Goal: Task Accomplishment & Management: Manage account settings

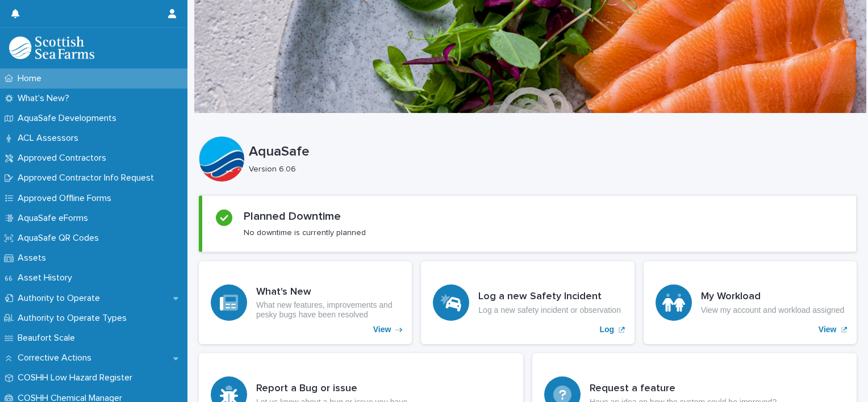
click at [591, 144] on p "AquaSafe" at bounding box center [550, 152] width 603 height 16
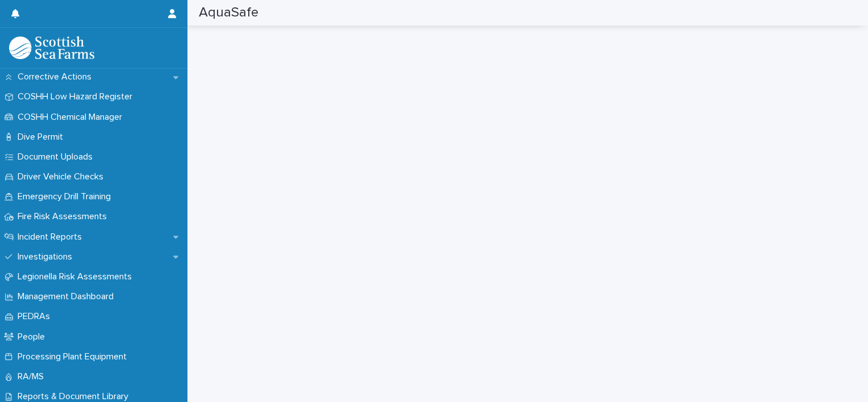
scroll to position [302, 0]
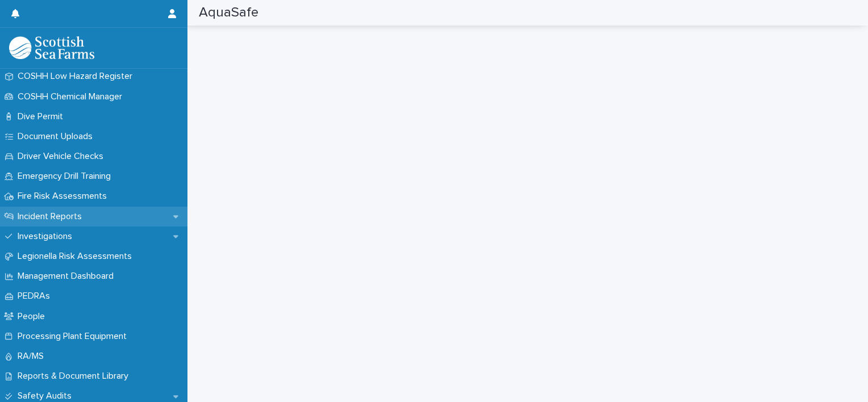
click at [71, 214] on p "Incident Reports" at bounding box center [52, 216] width 78 height 11
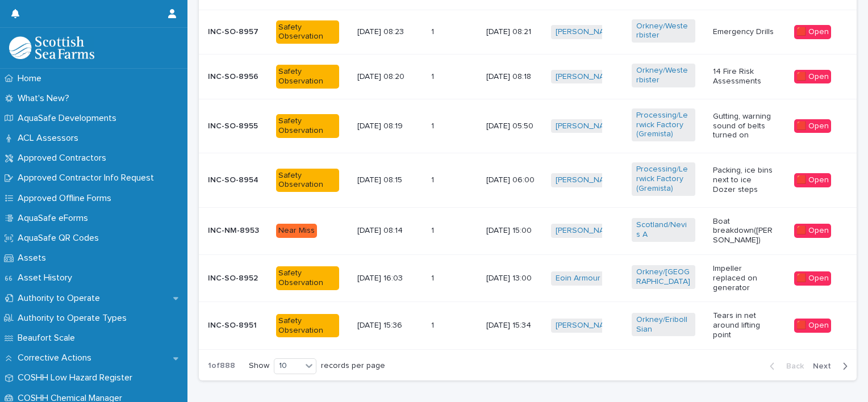
scroll to position [599, 0]
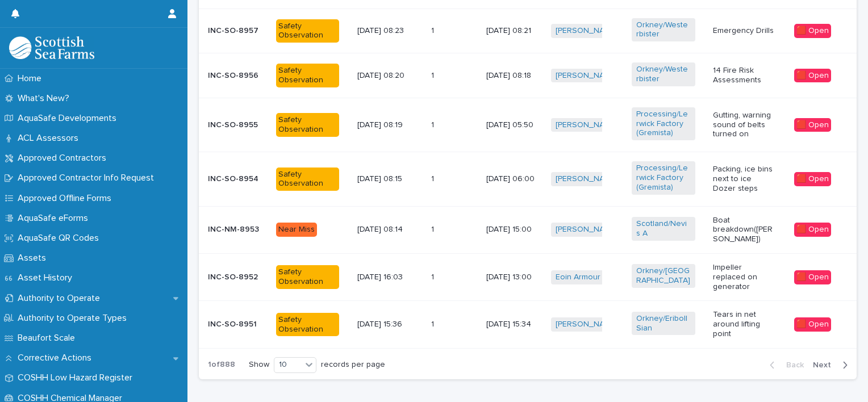
click at [442, 227] on p at bounding box center [447, 230] width 32 height 10
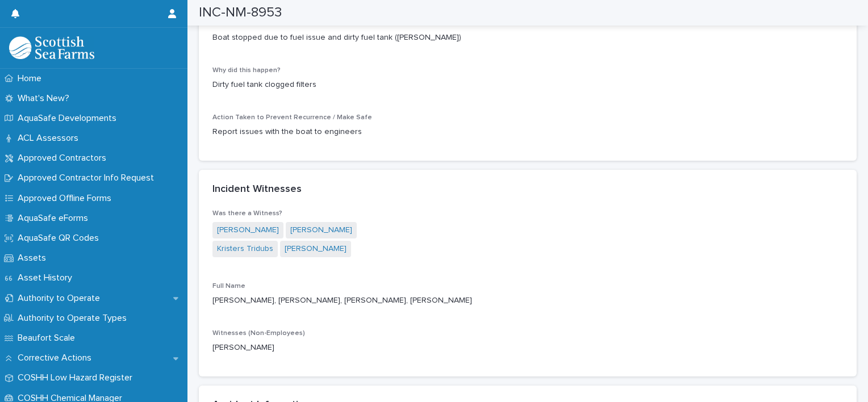
scroll to position [1070, 0]
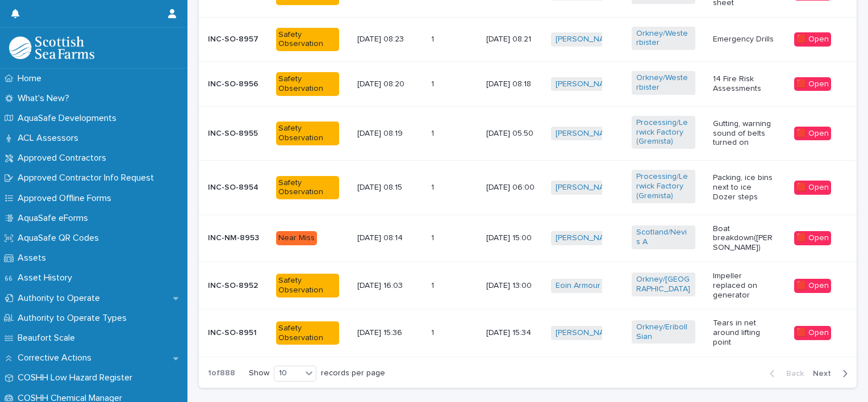
scroll to position [646, 0]
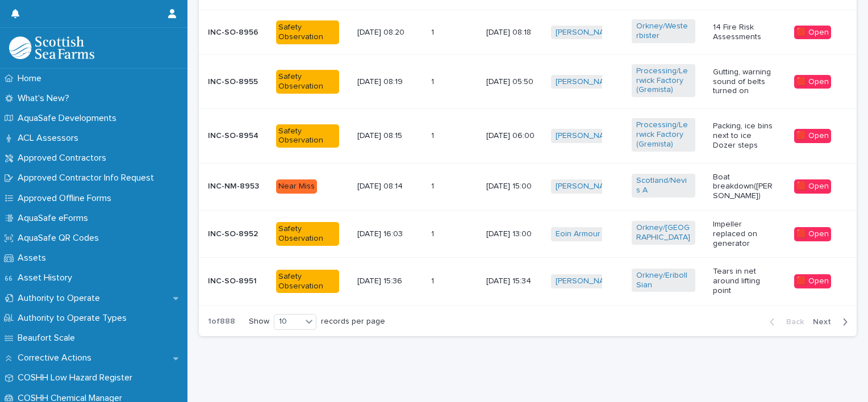
click at [817, 318] on span "Next" at bounding box center [825, 322] width 25 height 8
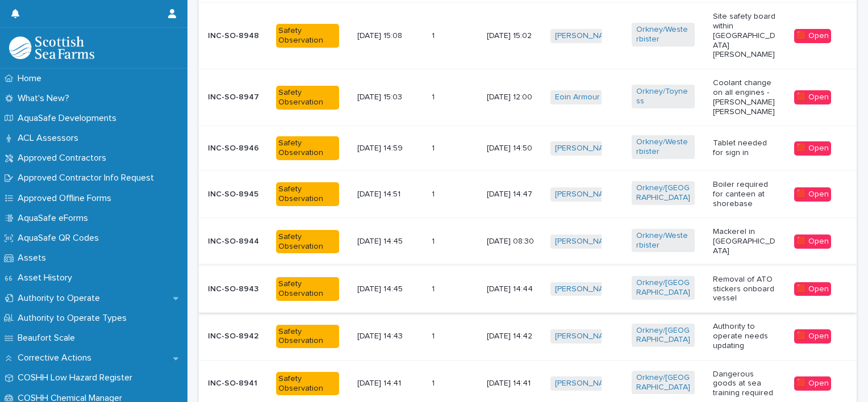
scroll to position [571, 0]
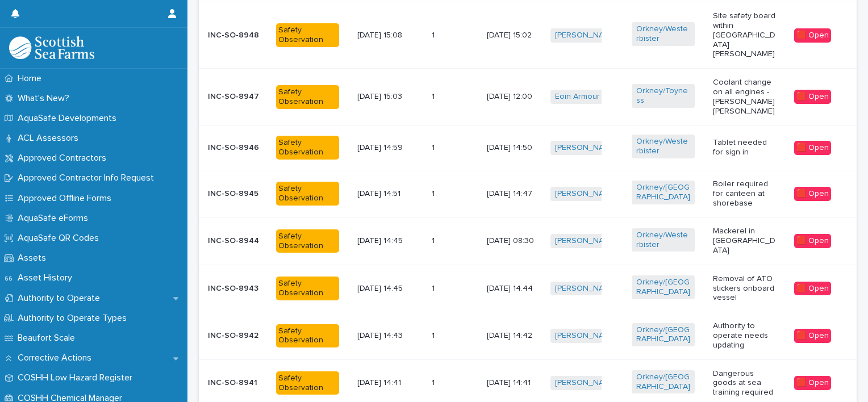
click at [453, 126] on td "1 1" at bounding box center [454, 148] width 55 height 45
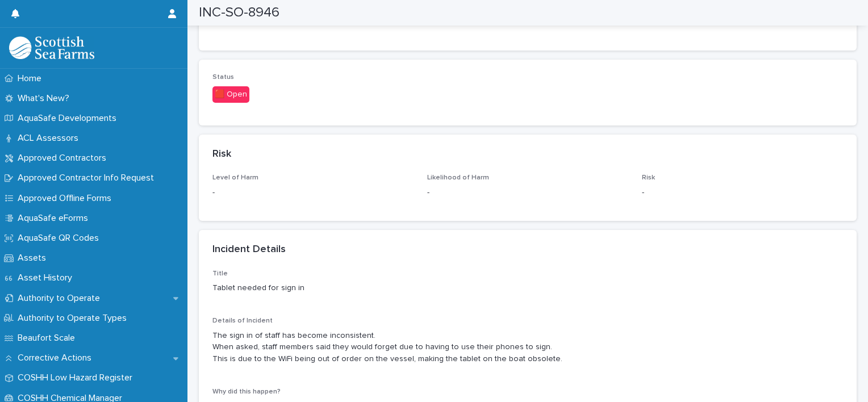
scroll to position [507, 0]
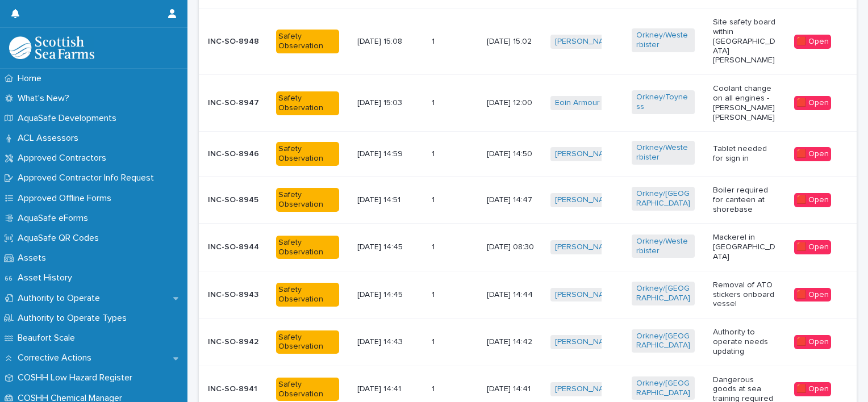
scroll to position [566, 0]
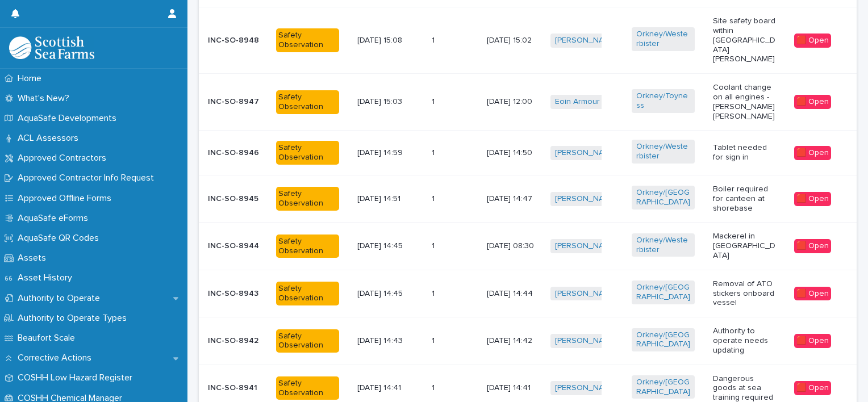
click at [452, 237] on div "1 1" at bounding box center [455, 246] width 46 height 19
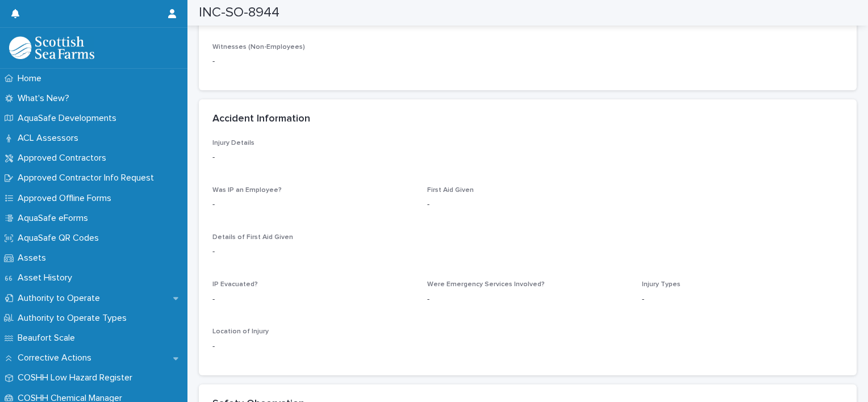
scroll to position [1339, 0]
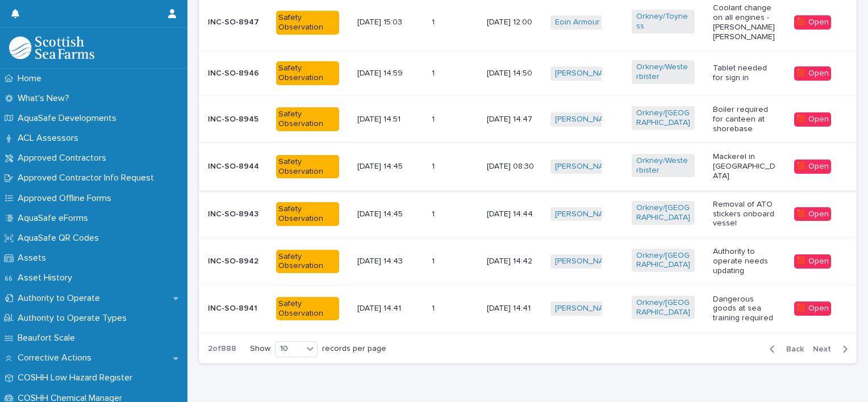
scroll to position [647, 0]
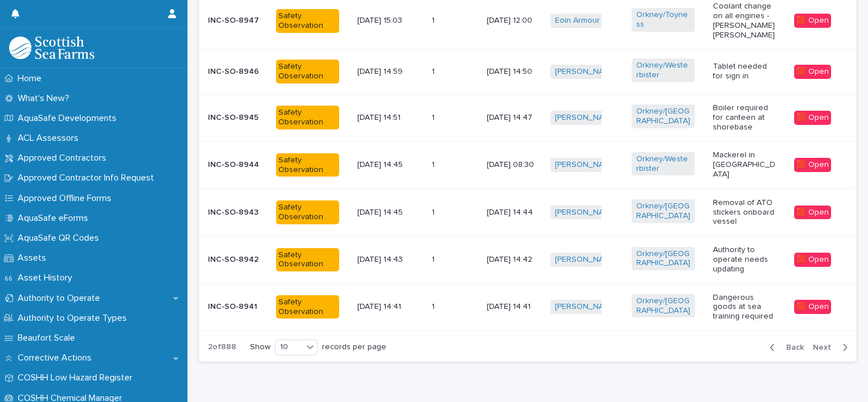
click at [813, 344] on span "Next" at bounding box center [825, 348] width 25 height 8
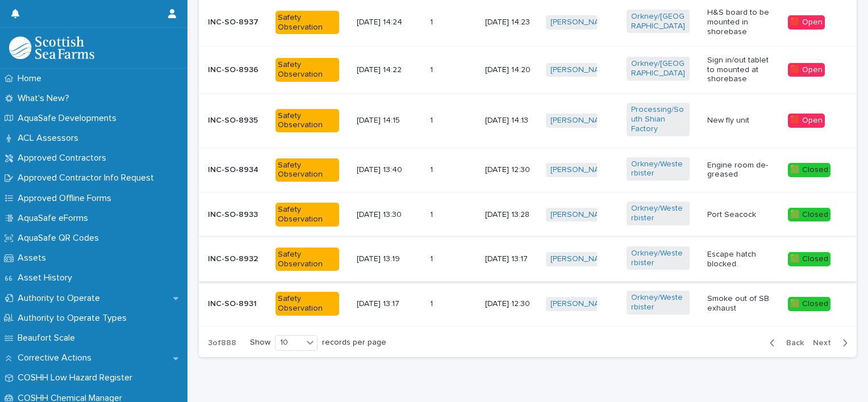
scroll to position [641, 0]
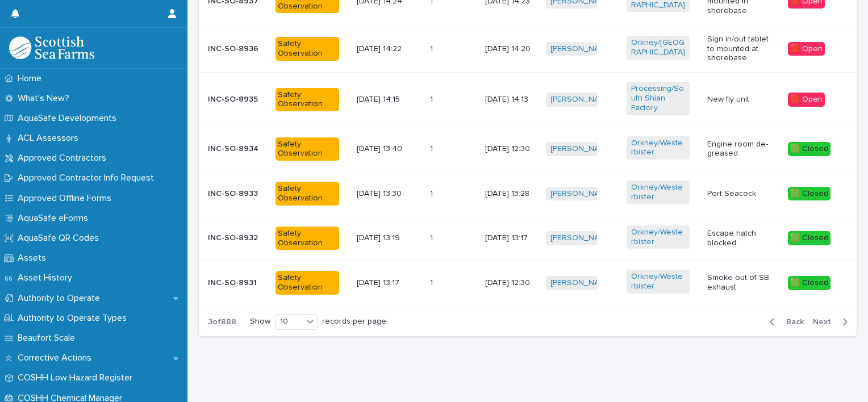
click at [437, 278] on p at bounding box center [446, 283] width 32 height 10
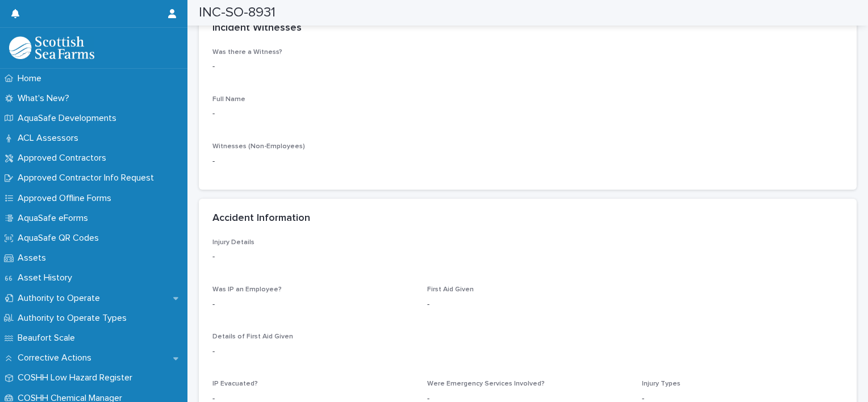
scroll to position [1136, 0]
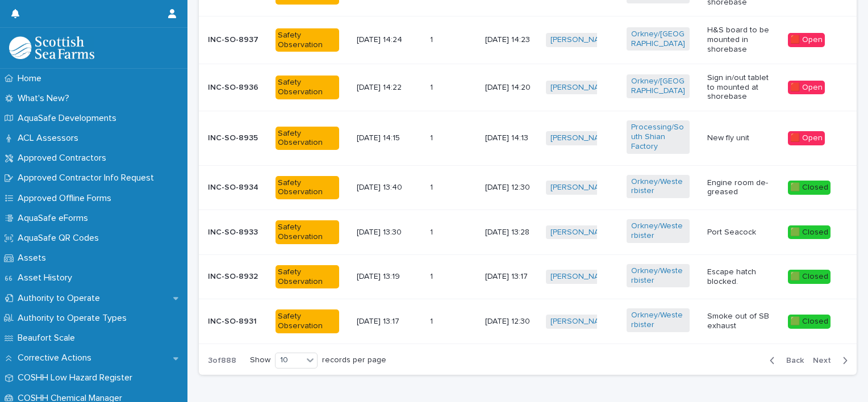
scroll to position [641, 0]
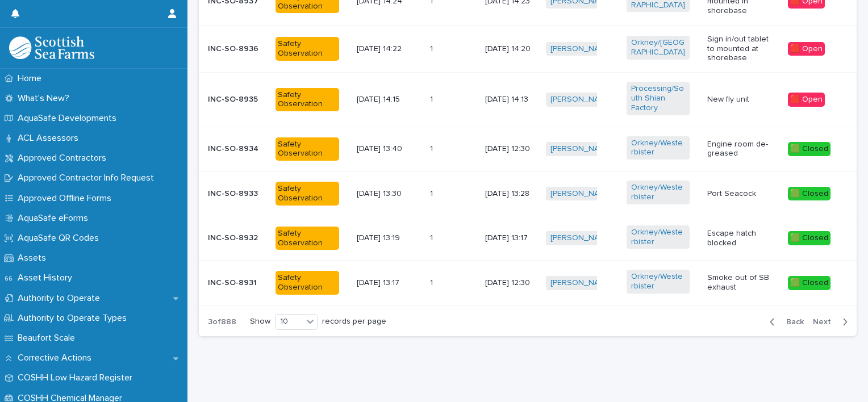
click at [816, 318] on span "Next" at bounding box center [825, 322] width 25 height 8
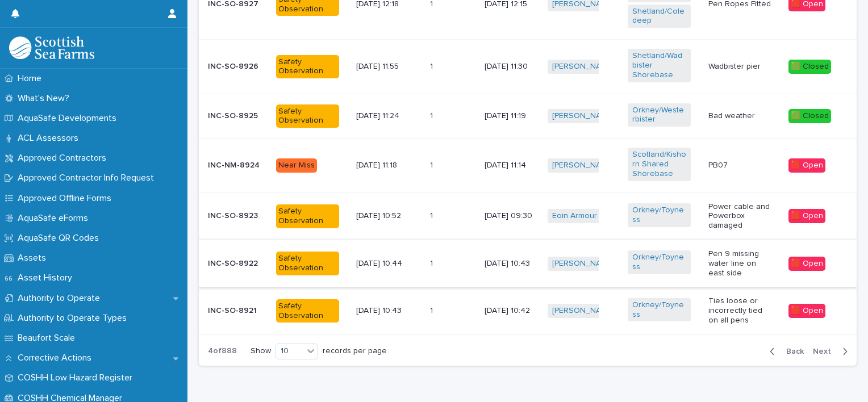
scroll to position [634, 0]
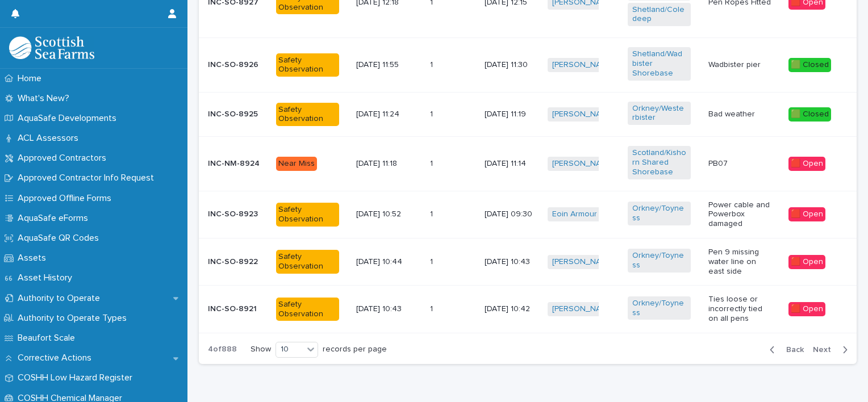
click at [737, 212] on p "Power cable and Powerbox damaged" at bounding box center [739, 214] width 63 height 28
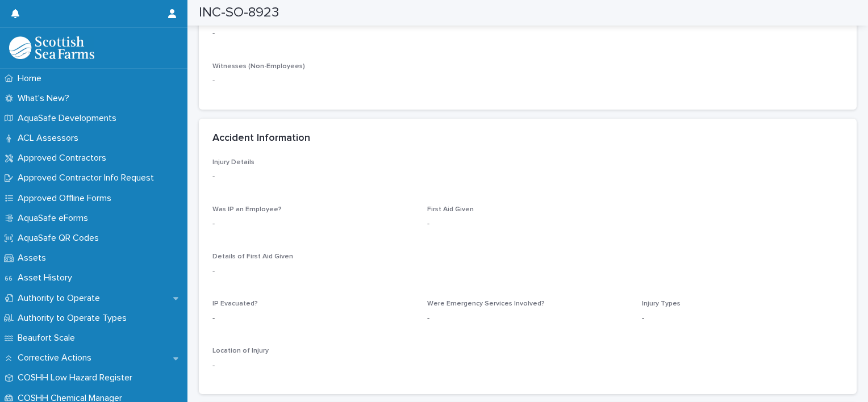
scroll to position [1389, 0]
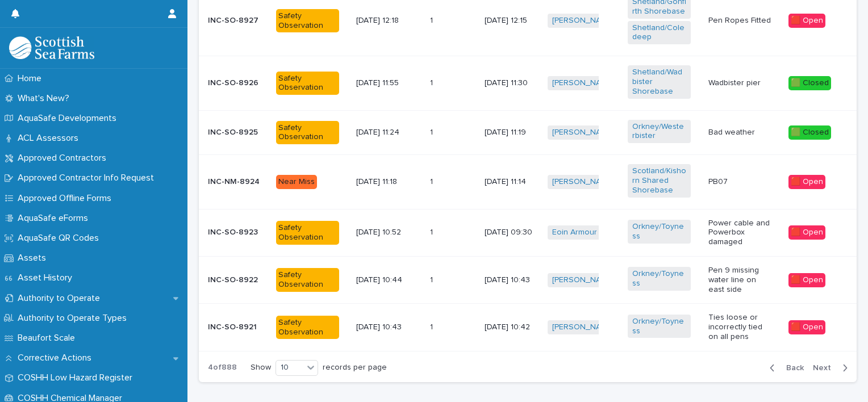
scroll to position [617, 0]
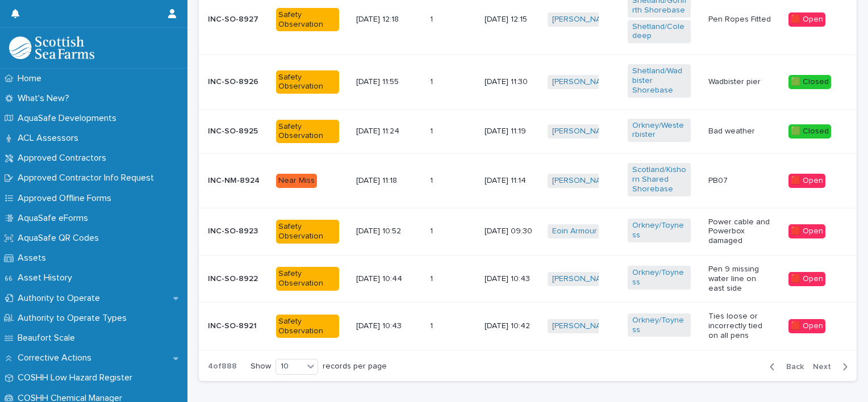
click at [480, 320] on td "11/9/2025 10:42" at bounding box center [511, 326] width 63 height 47
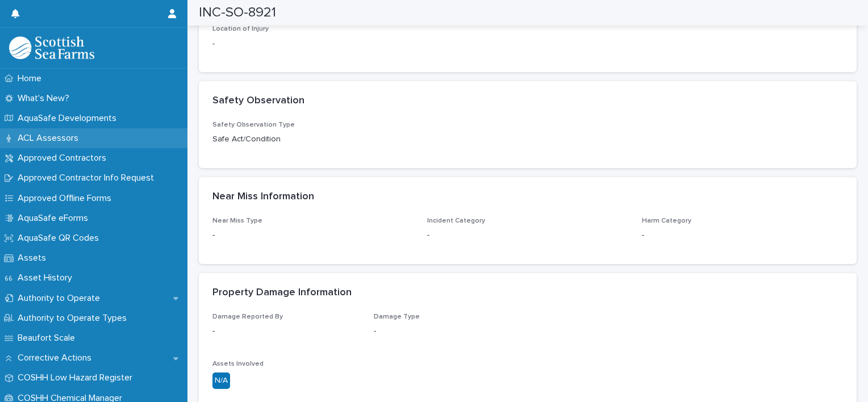
scroll to position [1607, 0]
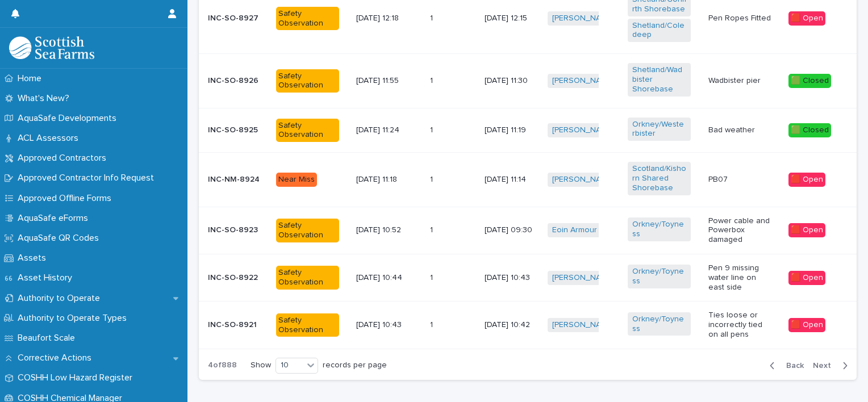
scroll to position [636, 0]
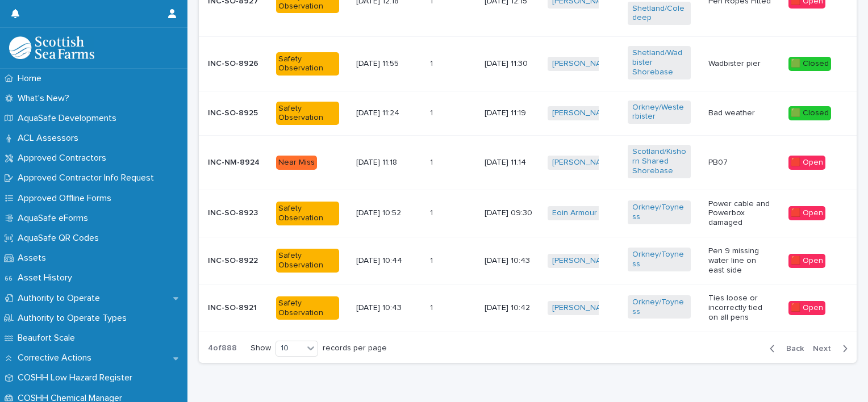
click at [814, 345] on span "Next" at bounding box center [825, 349] width 25 height 8
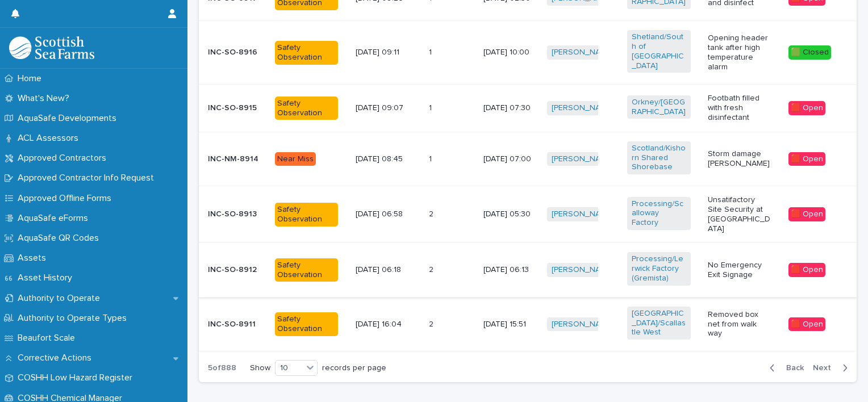
scroll to position [653, 0]
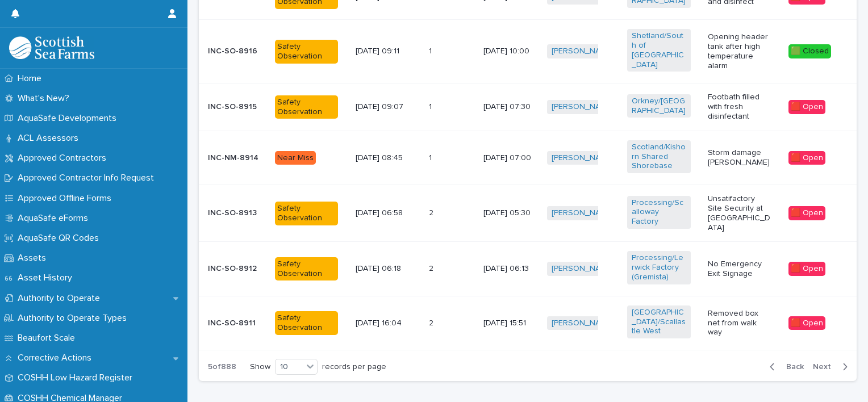
click at [439, 208] on p at bounding box center [445, 213] width 32 height 10
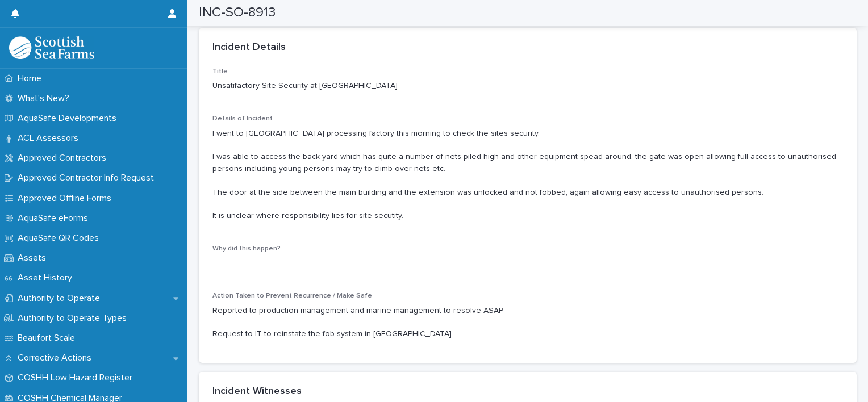
scroll to position [902, 0]
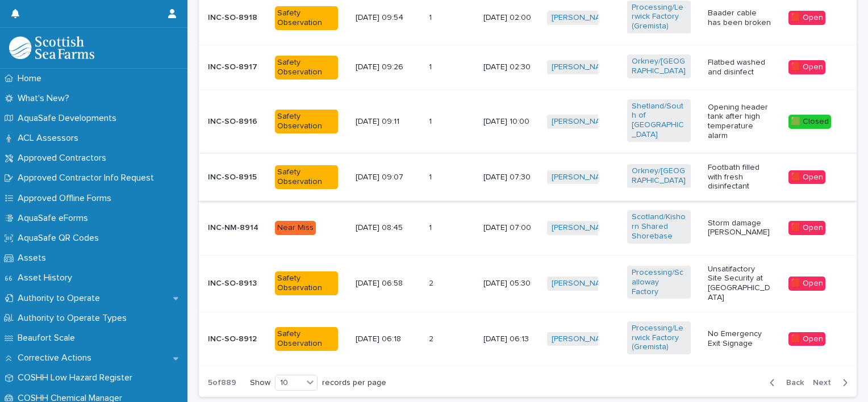
scroll to position [630, 0]
click at [821, 379] on span "Next" at bounding box center [825, 383] width 25 height 8
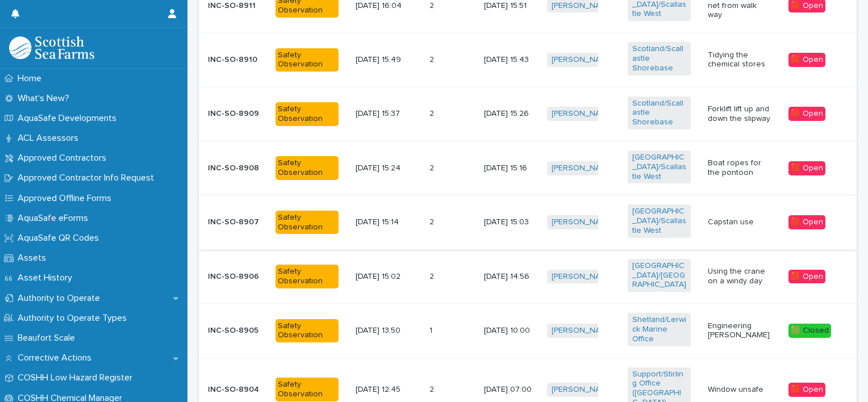
scroll to position [539, 0]
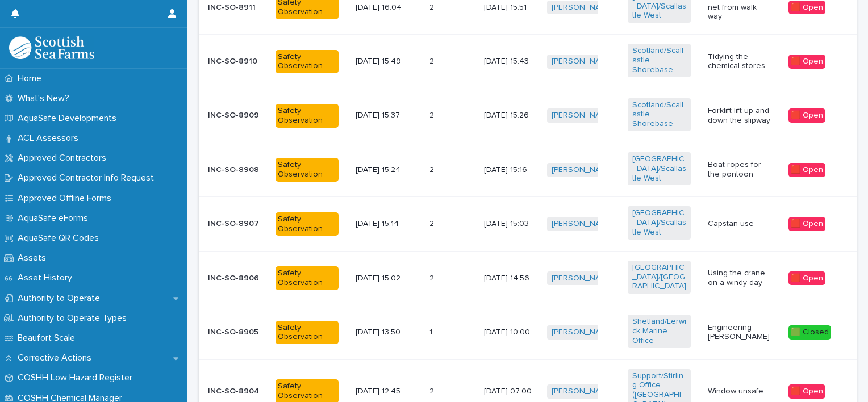
click at [479, 197] on td "10/9/2025 15:03" at bounding box center [510, 224] width 63 height 54
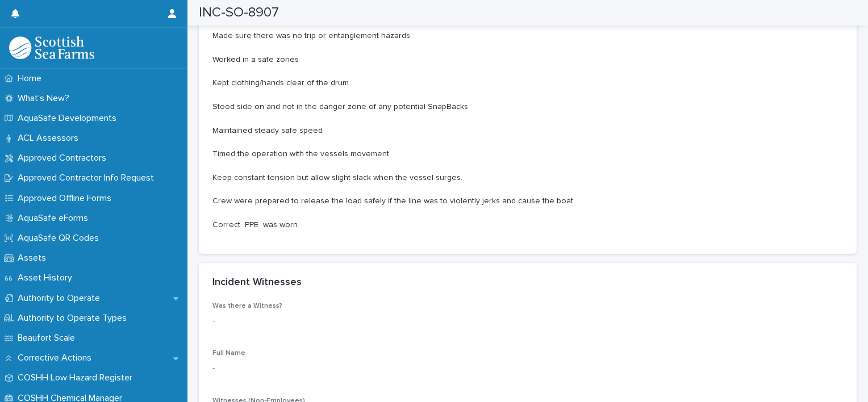
scroll to position [1163, 0]
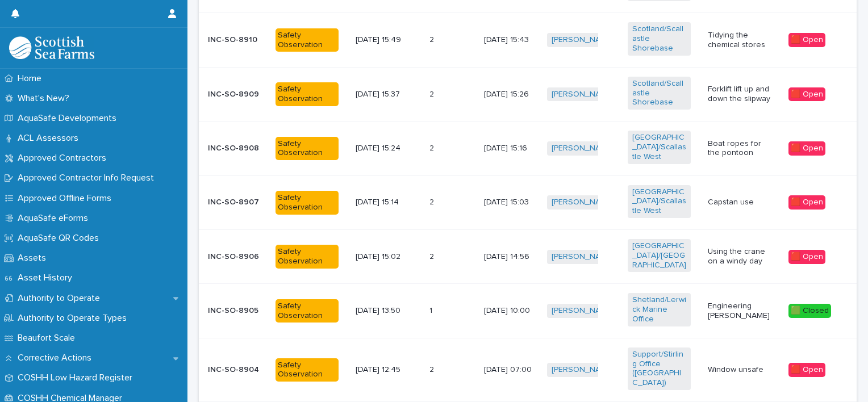
scroll to position [619, 0]
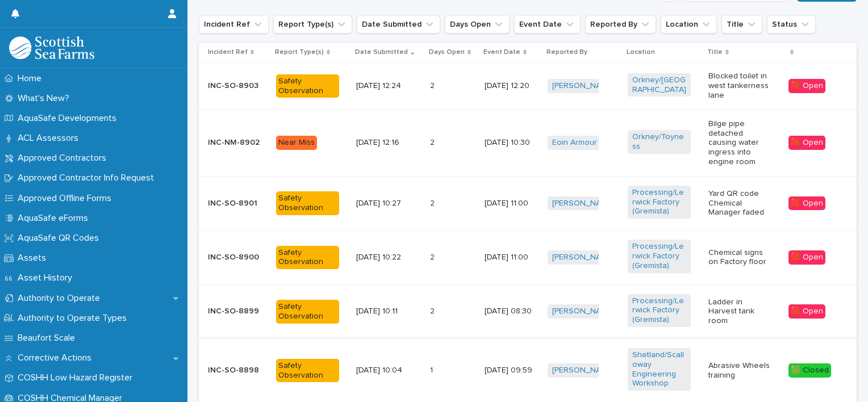
scroll to position [402, 0]
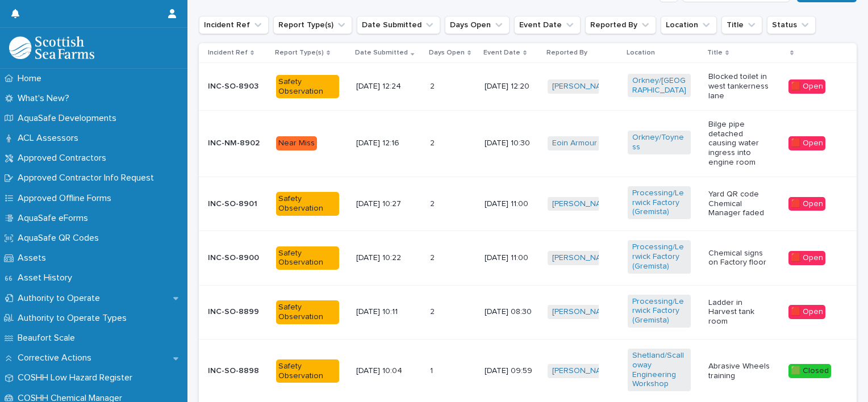
click at [452, 148] on p at bounding box center [446, 144] width 32 height 10
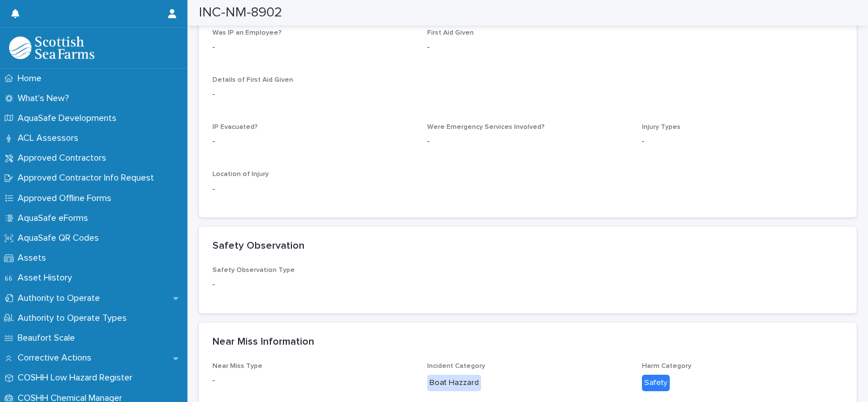
scroll to position [1499, 0]
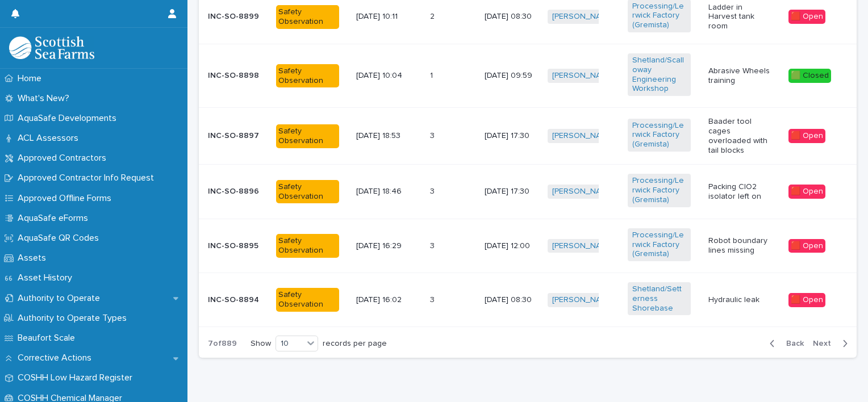
scroll to position [699, 0]
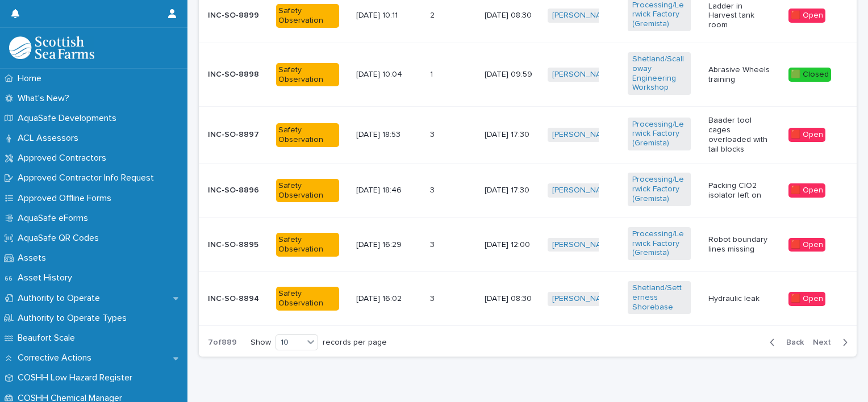
click at [818, 338] on span "Next" at bounding box center [825, 342] width 25 height 8
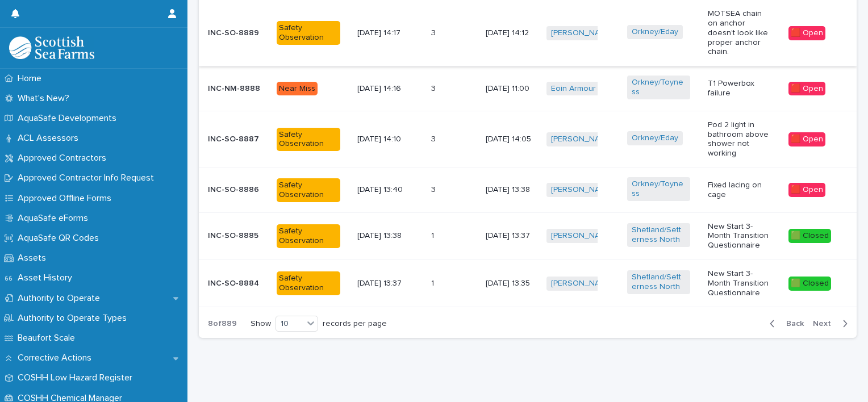
scroll to position [661, 0]
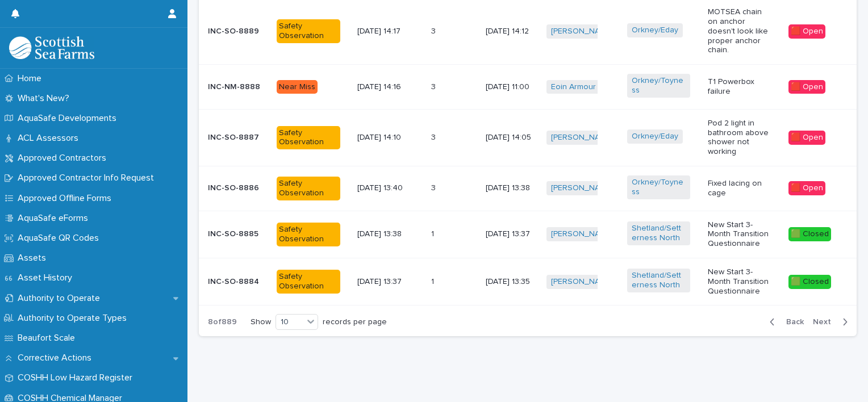
click at [818, 318] on span "Next" at bounding box center [825, 322] width 25 height 8
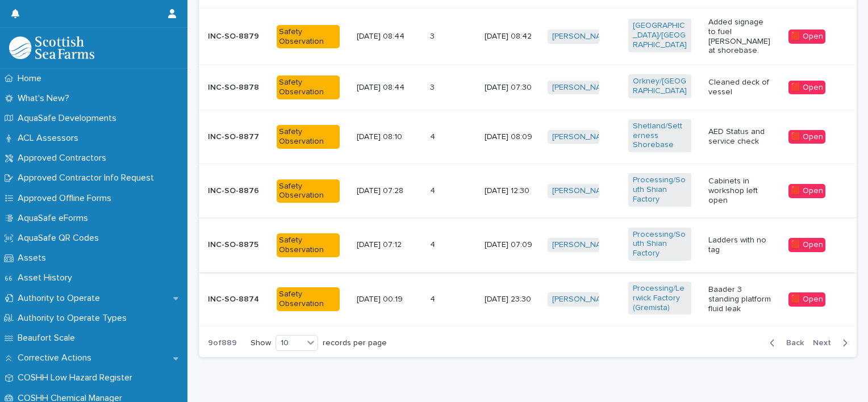
scroll to position [667, 0]
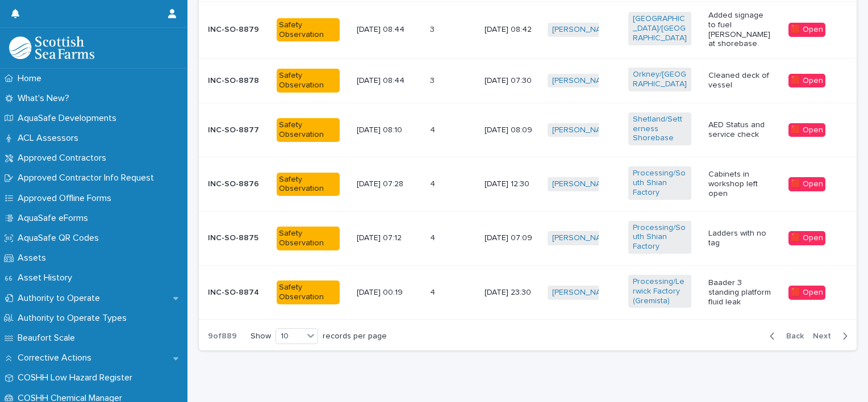
click at [818, 332] on span "Next" at bounding box center [825, 336] width 25 height 8
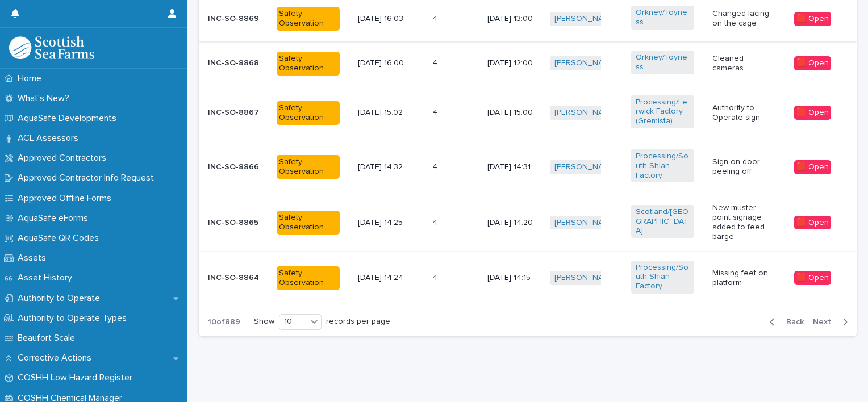
scroll to position [657, 0]
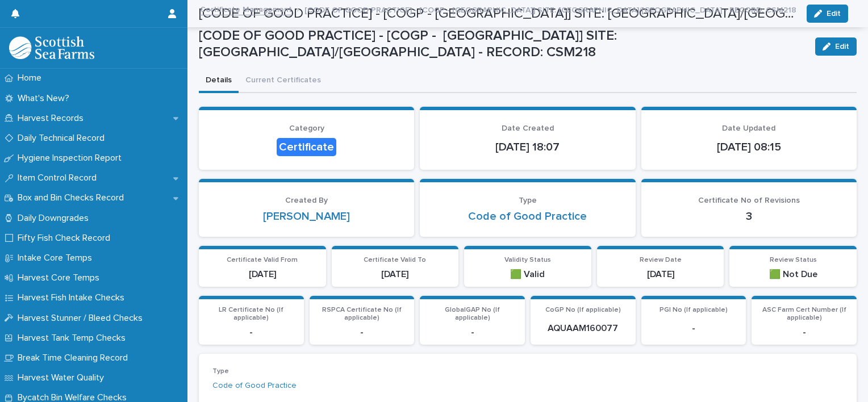
scroll to position [161, 0]
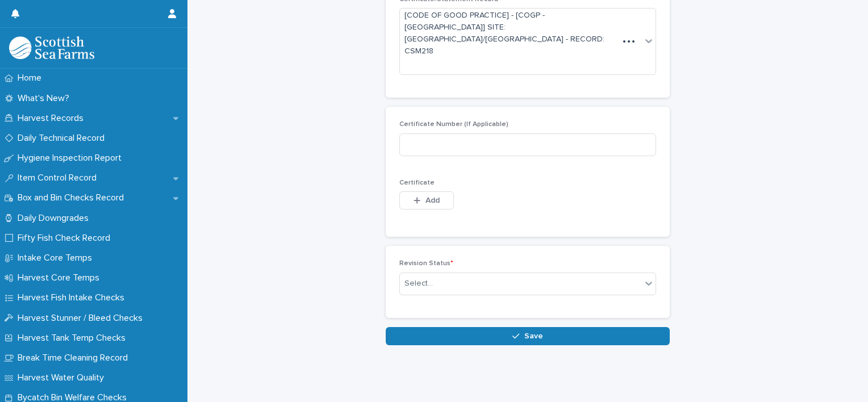
scroll to position [106, 0]
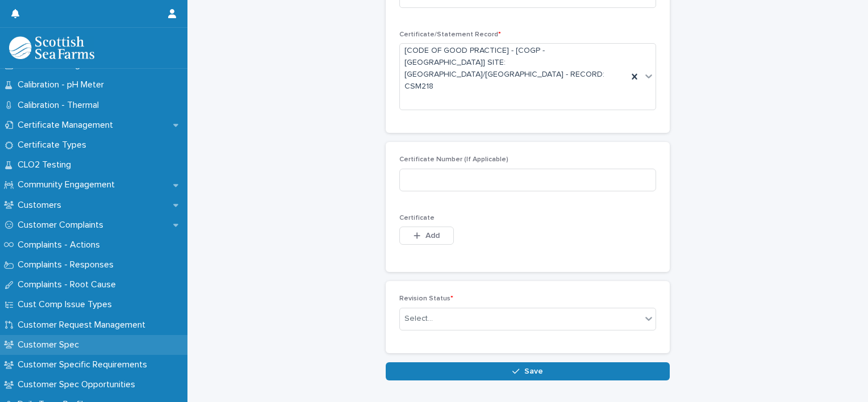
scroll to position [531, 0]
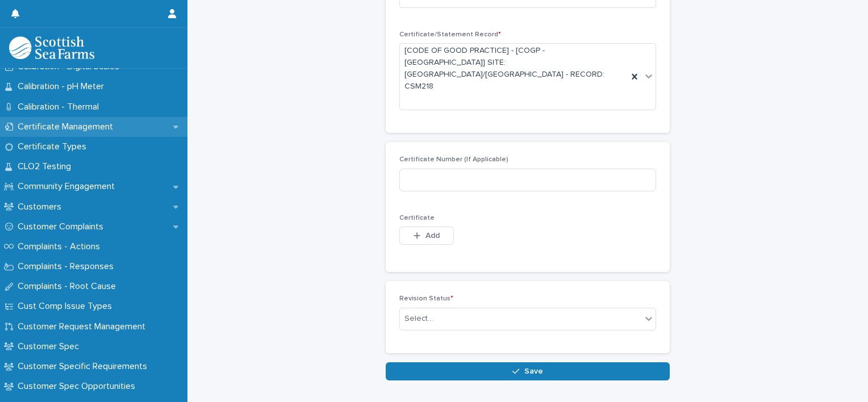
click at [90, 125] on p "Certificate Management" at bounding box center [67, 127] width 109 height 11
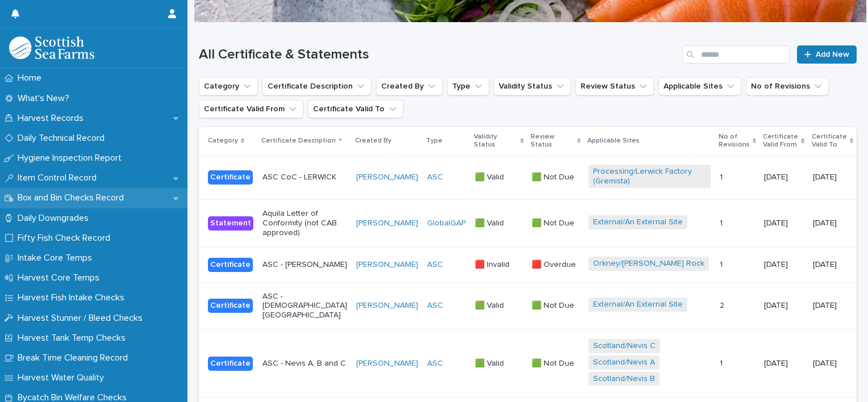
scroll to position [76, 0]
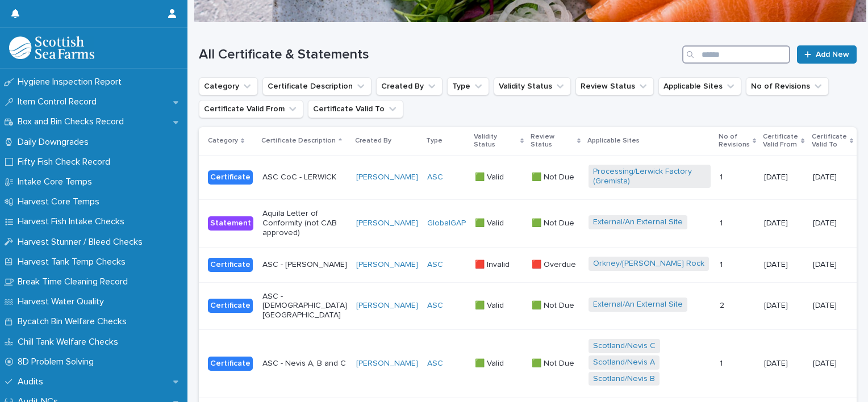
click at [721, 60] on input "Search" at bounding box center [736, 54] width 108 height 18
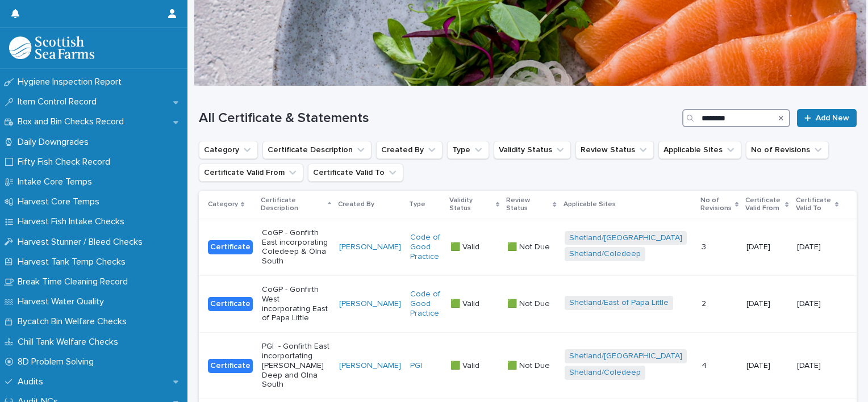
scroll to position [91, 0]
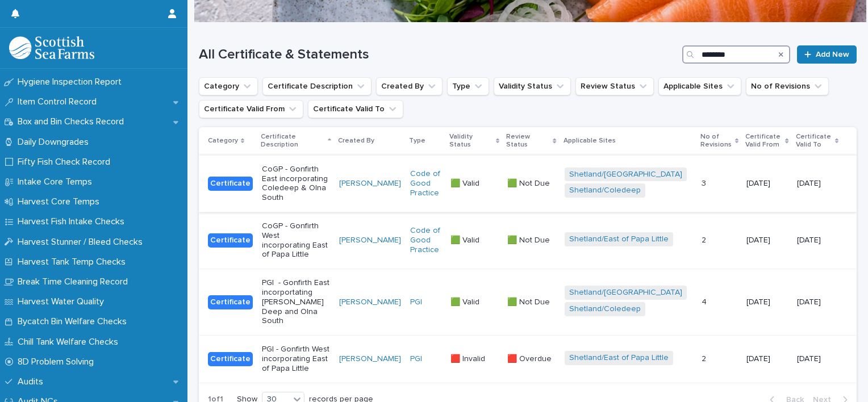
type input "********"
click at [321, 185] on p "CoGP - Gonfirth East incorporating Coledeep & Olna South" at bounding box center [296, 184] width 68 height 38
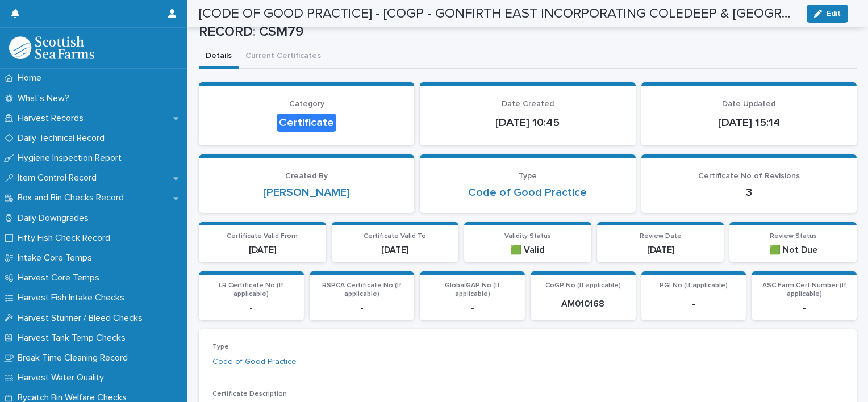
scroll to position [24, 0]
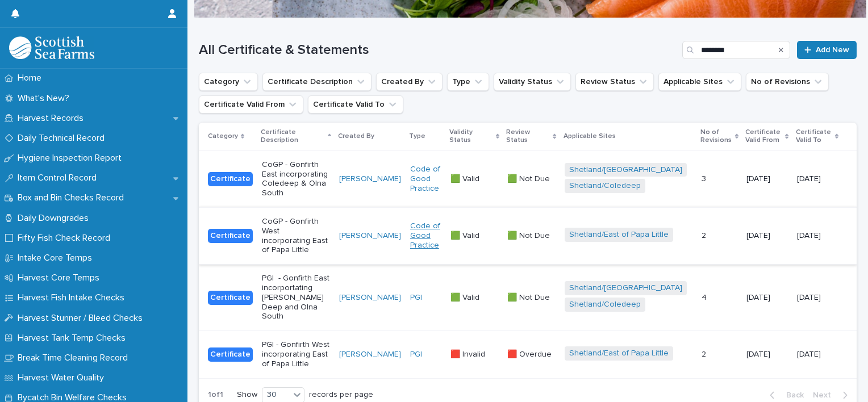
scroll to position [104, 0]
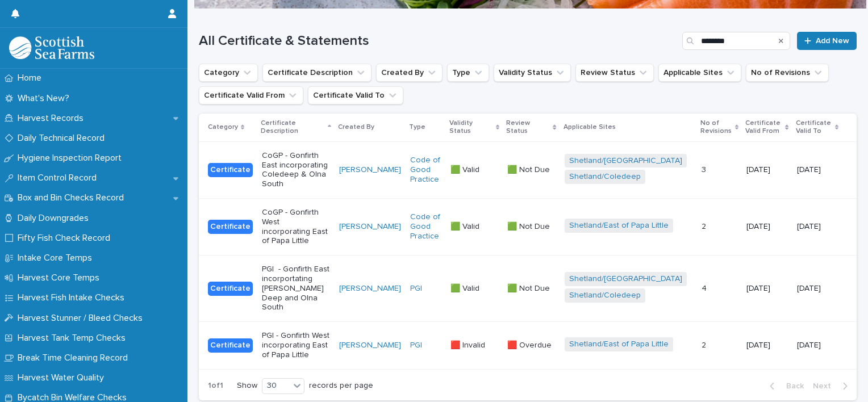
click at [712, 284] on p at bounding box center [719, 289] width 36 height 10
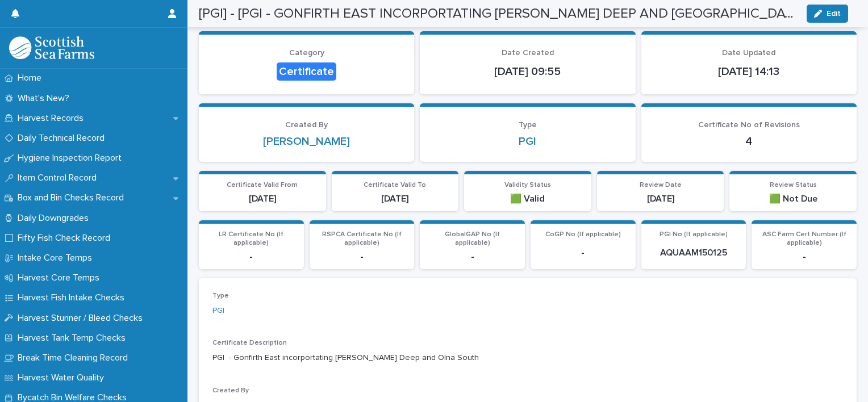
scroll to position [98, 0]
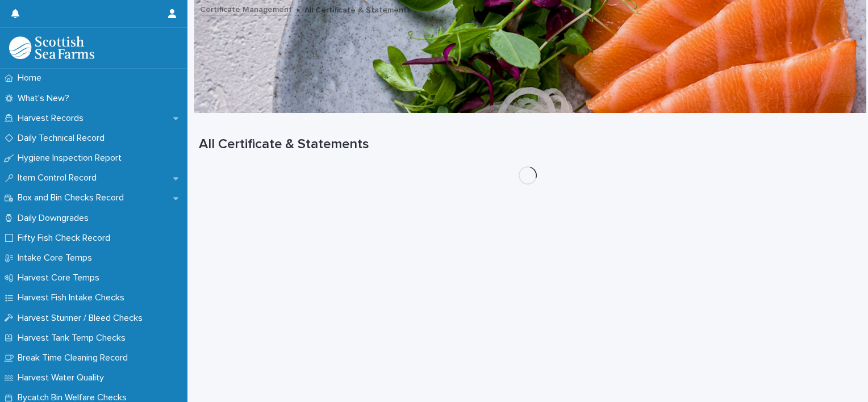
scroll to position [9, 0]
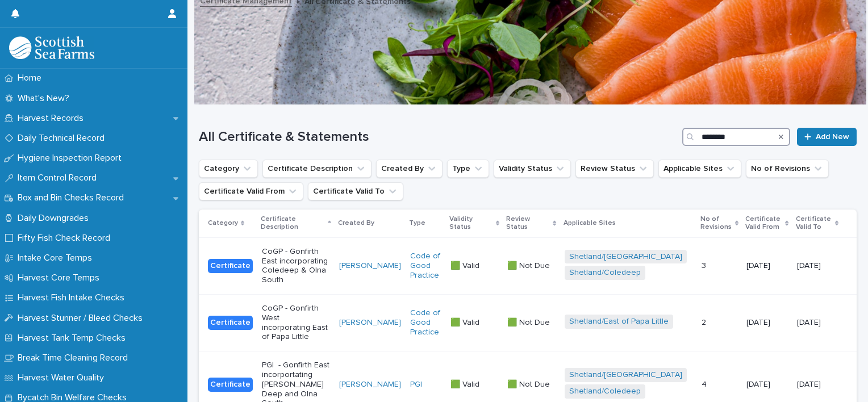
click at [726, 138] on input "********" at bounding box center [736, 137] width 108 height 18
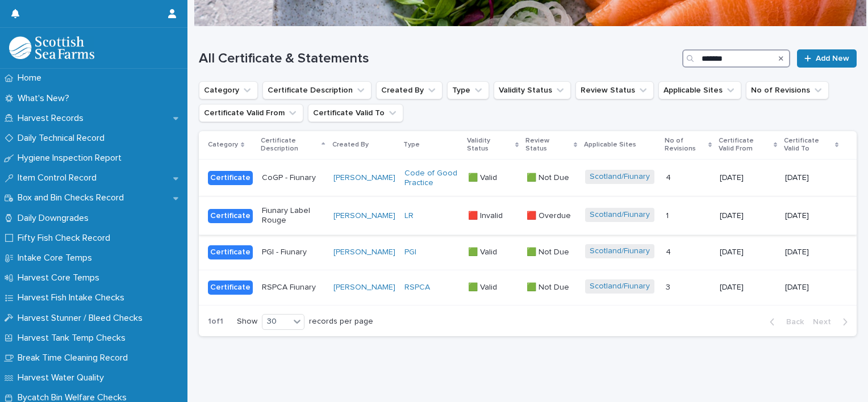
scroll to position [96, 0]
type input "*******"
click at [417, 243] on div "PGI" at bounding box center [431, 252] width 55 height 19
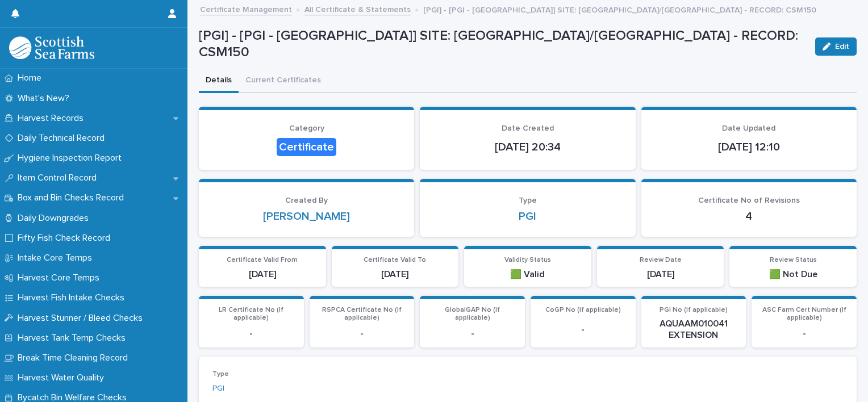
click at [325, 13] on link "All Certificate & Statements" at bounding box center [357, 8] width 106 height 13
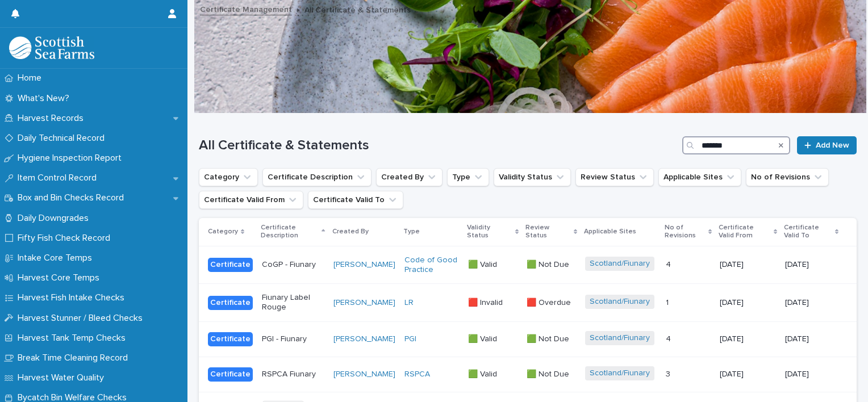
click at [724, 149] on input "*******" at bounding box center [736, 145] width 108 height 18
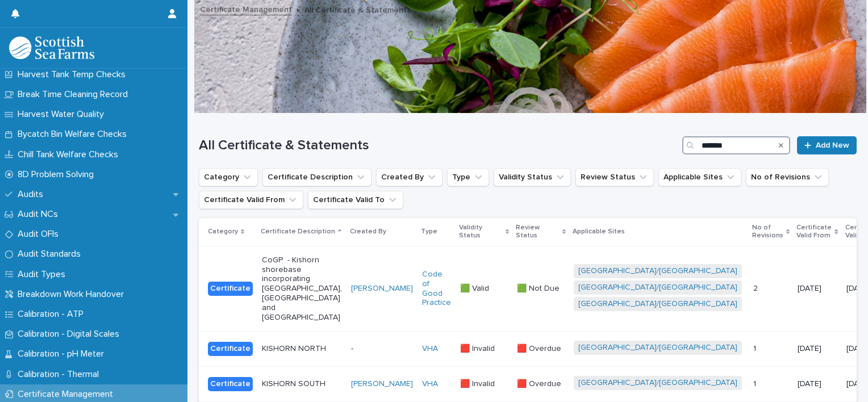
scroll to position [266, 0]
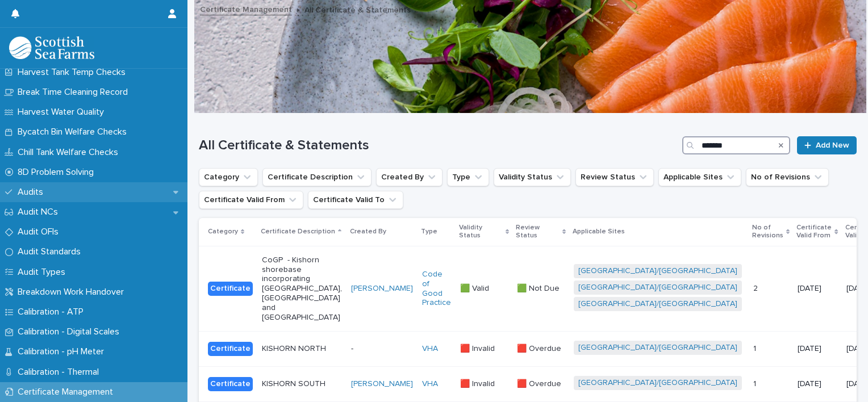
type input "*******"
click at [55, 187] on div "Audits" at bounding box center [93, 192] width 187 height 20
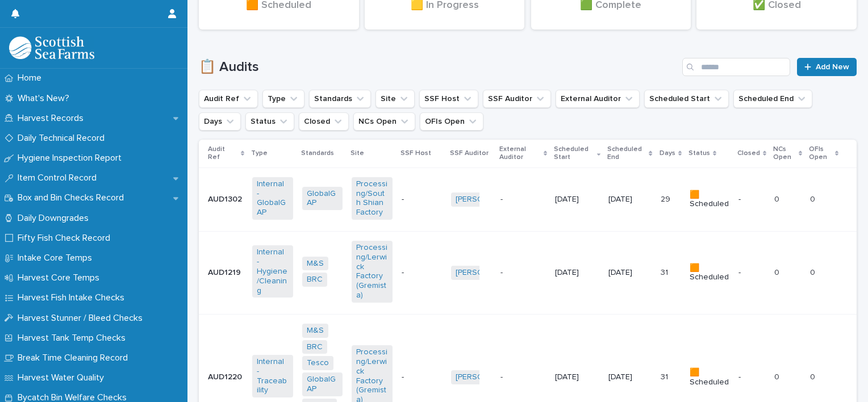
scroll to position [341, 0]
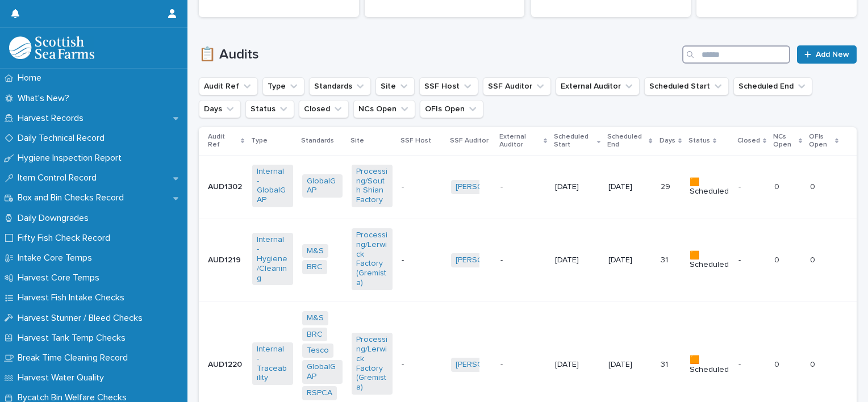
click at [730, 52] on input "Search" at bounding box center [736, 54] width 108 height 18
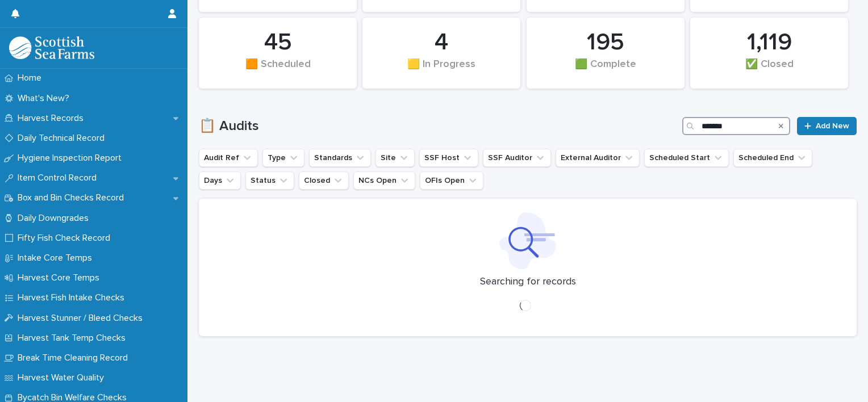
scroll to position [277, 0]
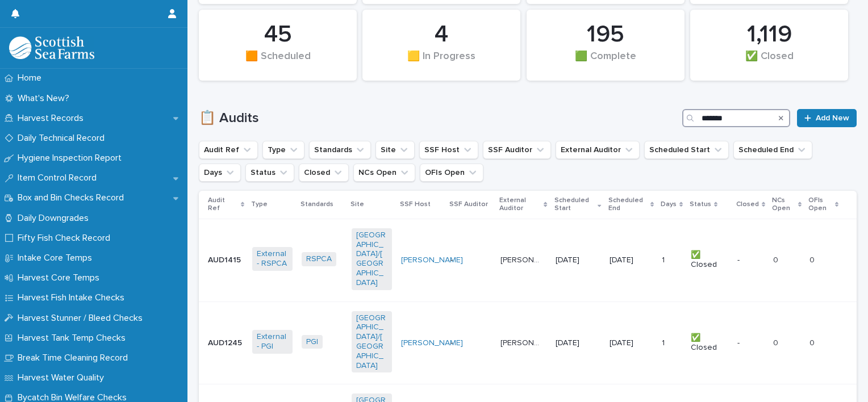
scroll to position [341, 0]
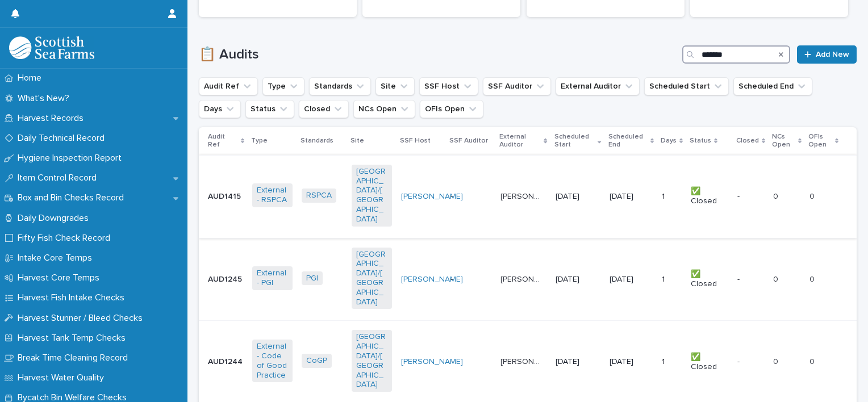
type input "*******"
click at [555, 192] on p "21/8/2025" at bounding box center [575, 197] width 40 height 10
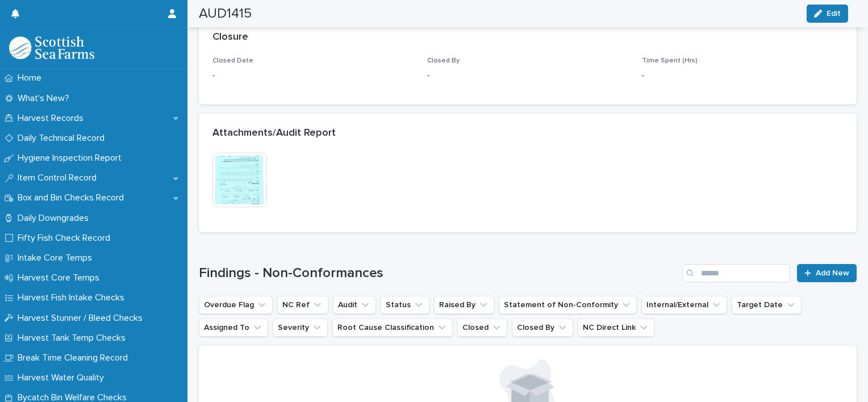
scroll to position [797, 0]
click at [244, 174] on img at bounding box center [239, 179] width 55 height 55
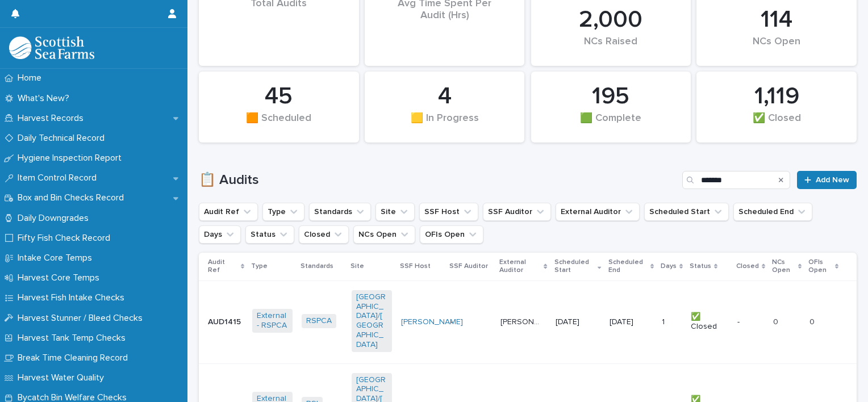
scroll to position [218, 0]
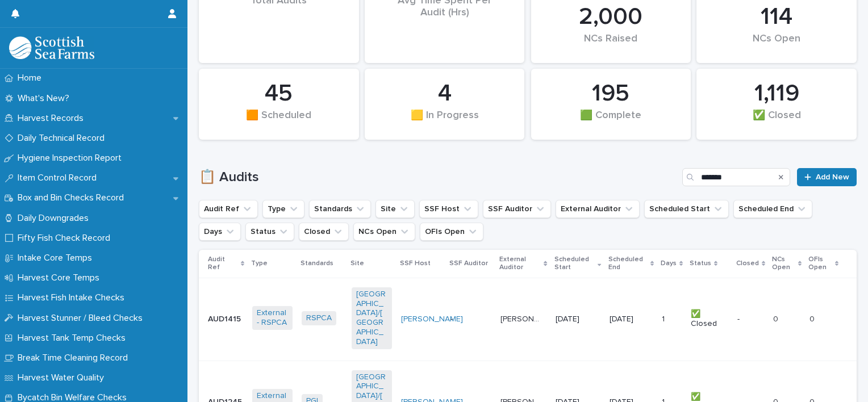
click at [779, 174] on icon "Search" at bounding box center [781, 177] width 5 height 7
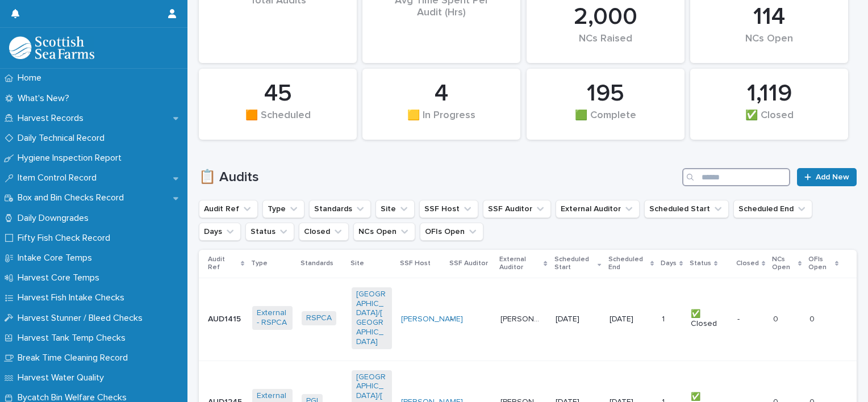
click at [738, 175] on input "Search" at bounding box center [736, 177] width 108 height 18
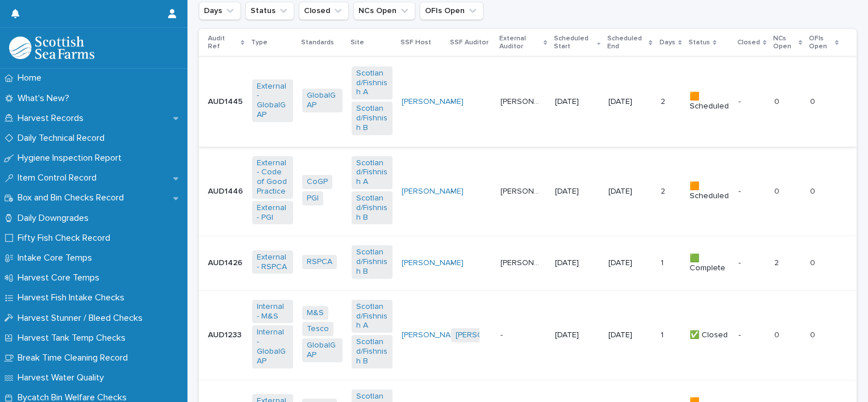
scroll to position [440, 0]
type input "********"
click at [500, 258] on p "Alison Armstrong" at bounding box center [521, 262] width 43 height 12
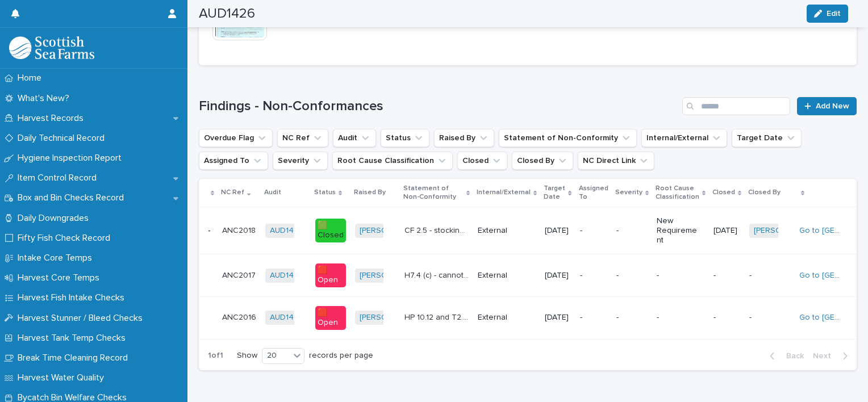
scroll to position [969, 0]
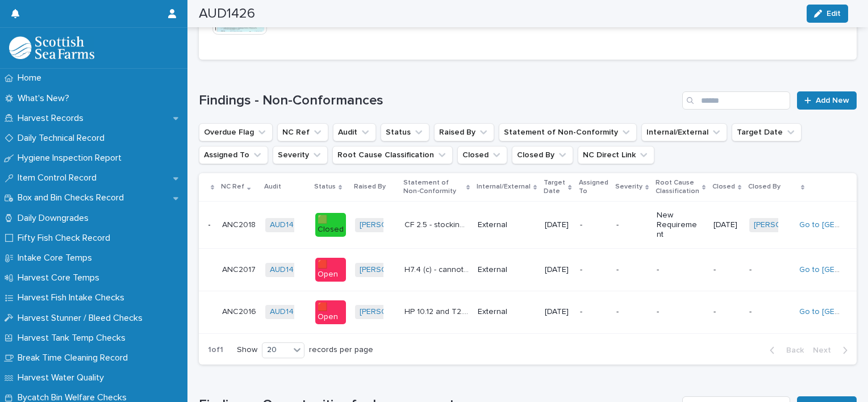
click at [473, 232] on td "External" at bounding box center [506, 225] width 67 height 47
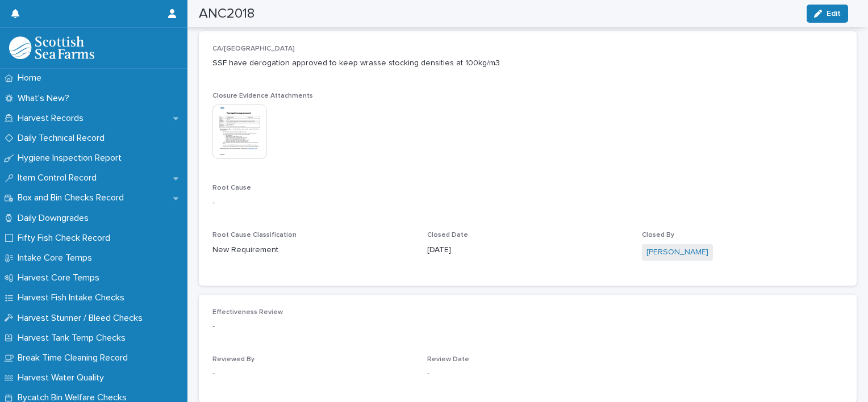
scroll to position [520, 0]
click at [240, 123] on img at bounding box center [239, 131] width 55 height 55
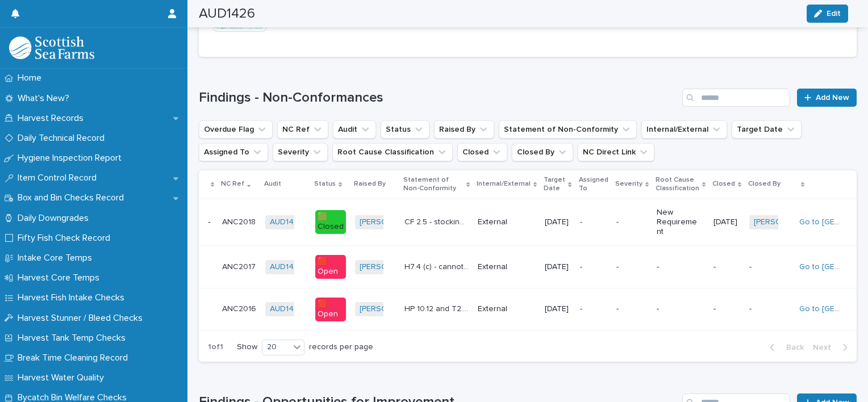
scroll to position [972, 0]
click at [482, 268] on p "External" at bounding box center [498, 267] width 40 height 10
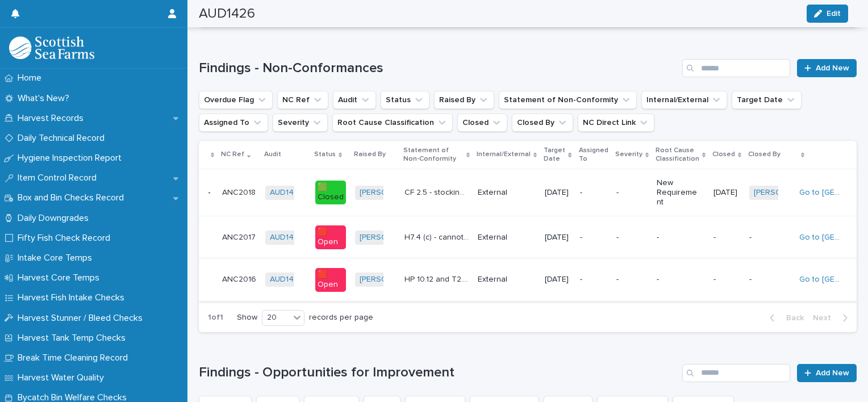
scroll to position [1004, 0]
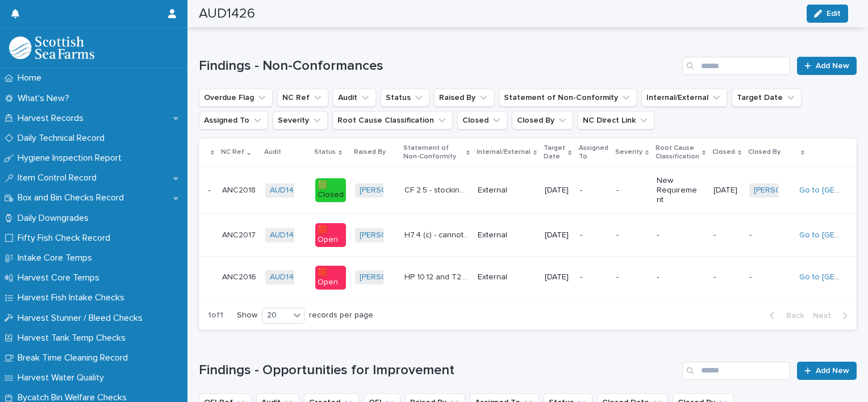
click at [444, 282] on p "HP 10.12 and T2.8: Cannot verify stocking density at transport (FW FLS movement…" at bounding box center [437, 276] width 66 height 12
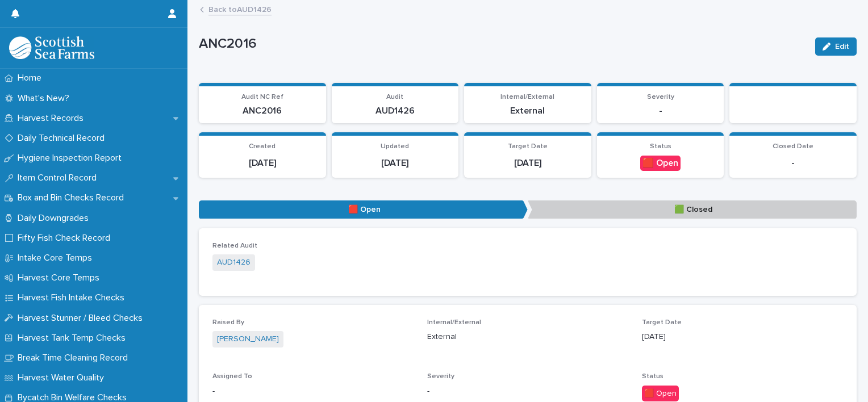
click at [240, 9] on link "Back to AUD1426" at bounding box center [239, 8] width 63 height 13
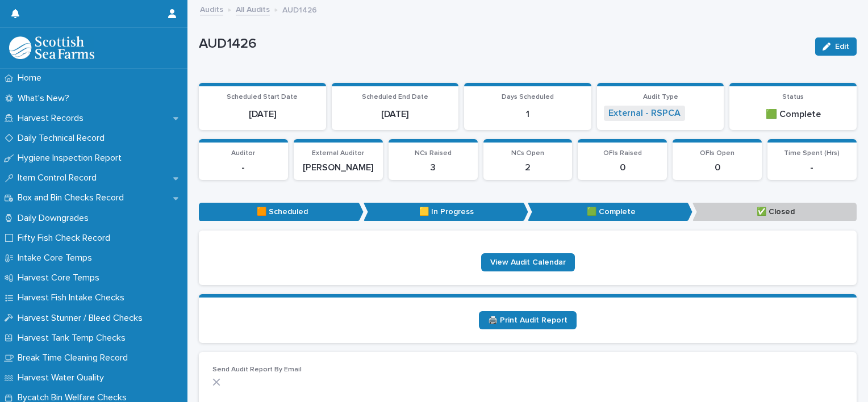
click at [252, 7] on link "All Audits" at bounding box center [253, 8] width 34 height 13
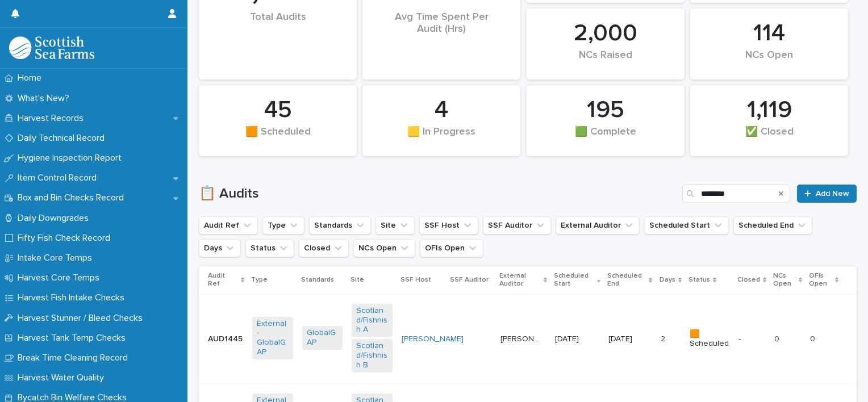
scroll to position [234, 0]
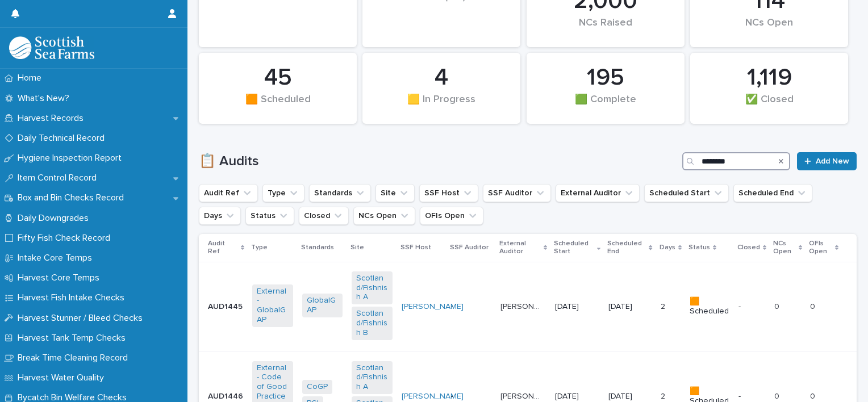
click at [722, 165] on input "********" at bounding box center [736, 161] width 108 height 18
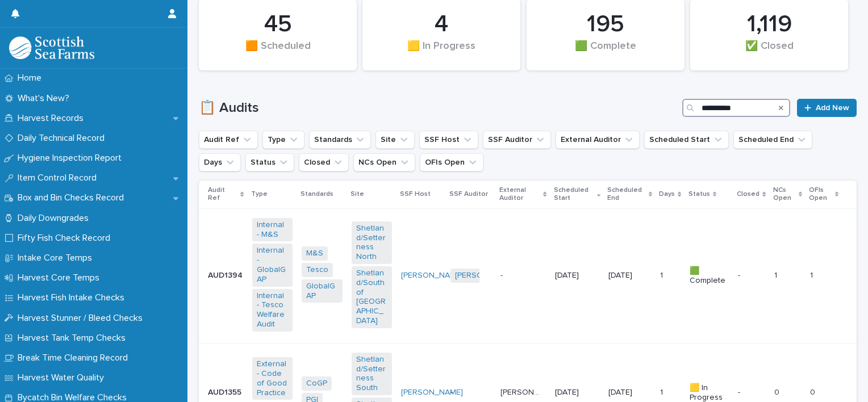
scroll to position [335, 0]
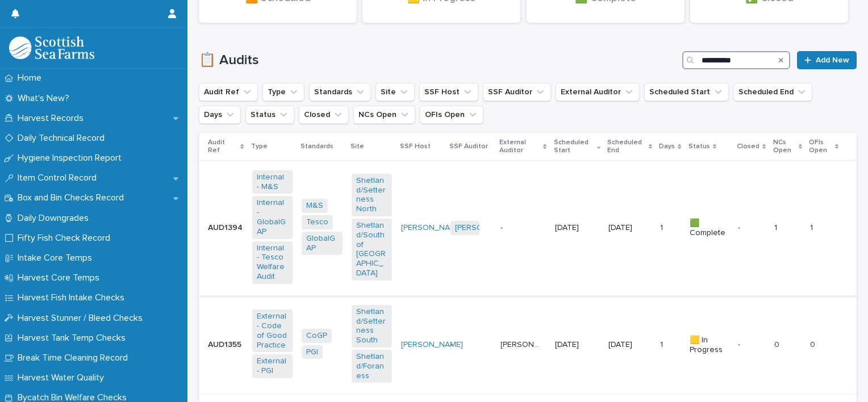
type input "**********"
click at [520, 219] on div "- -" at bounding box center [522, 228] width 45 height 19
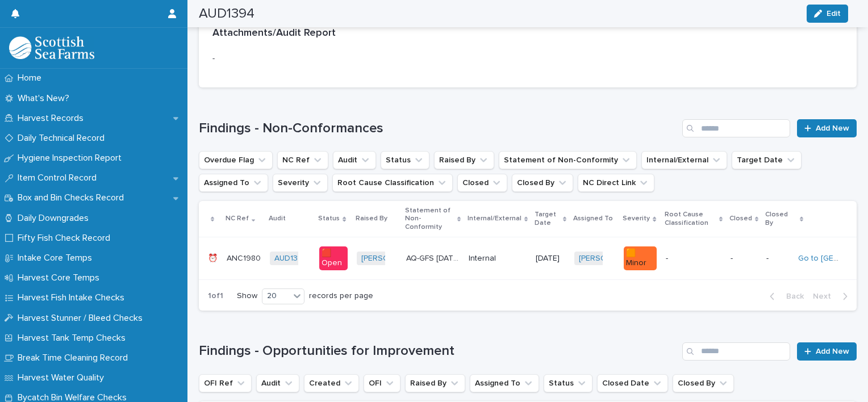
scroll to position [976, 0]
click at [488, 253] on p "Internal" at bounding box center [489, 258] width 40 height 10
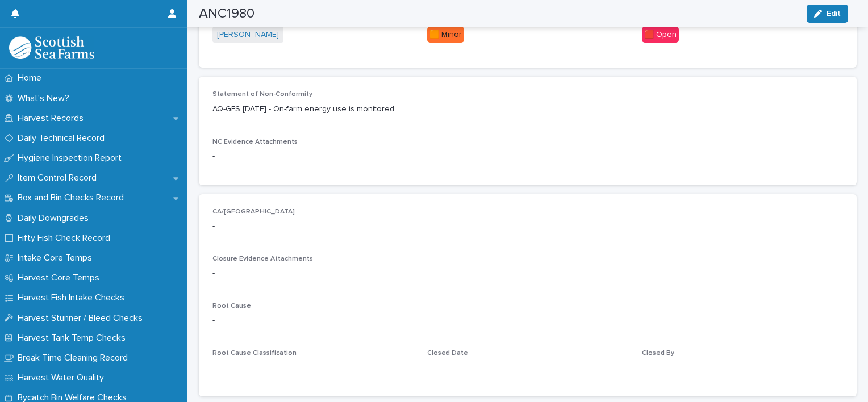
scroll to position [354, 0]
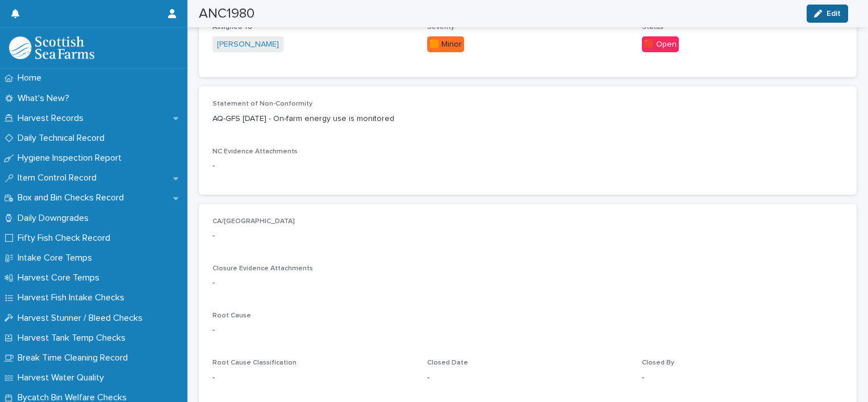
click at [825, 16] on div "button" at bounding box center [820, 14] width 12 height 8
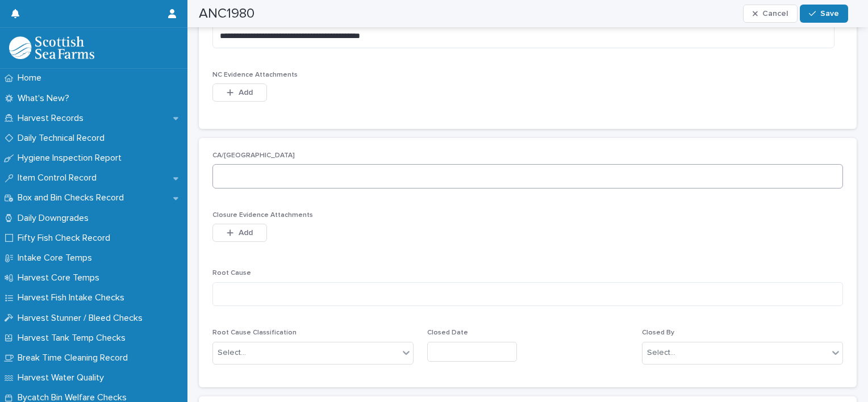
scroll to position [452, 0]
click at [332, 177] on textarea at bounding box center [527, 176] width 630 height 24
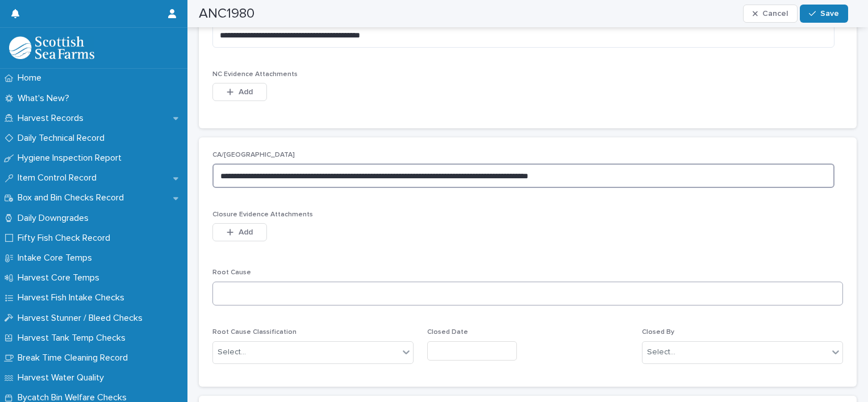
type textarea "**********"
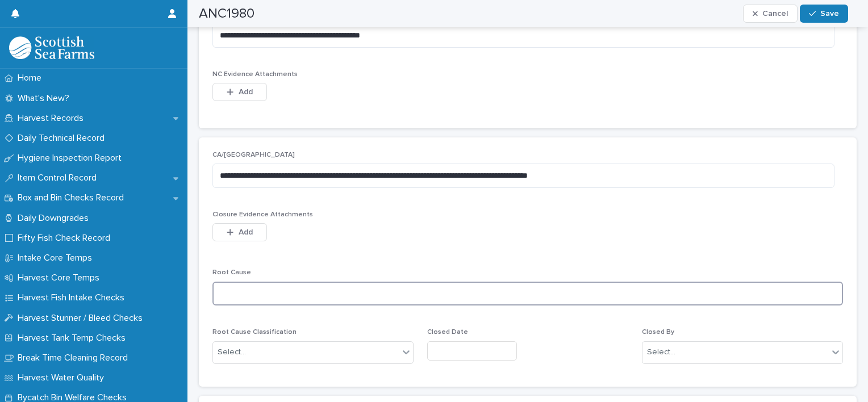
click at [240, 295] on textarea at bounding box center [527, 294] width 630 height 24
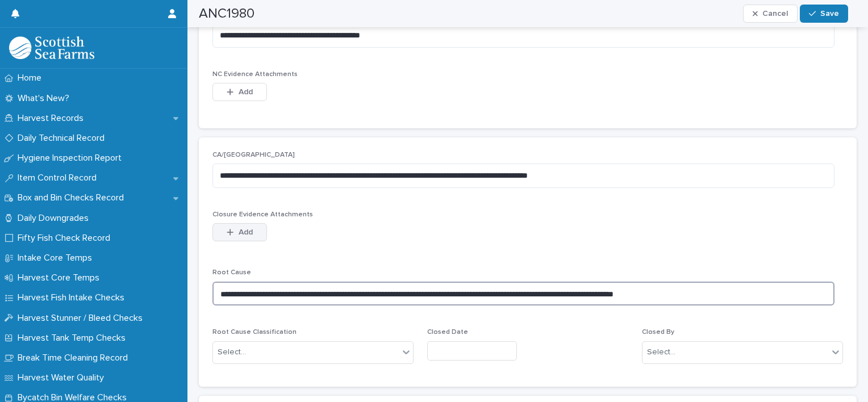
type textarea "**********"
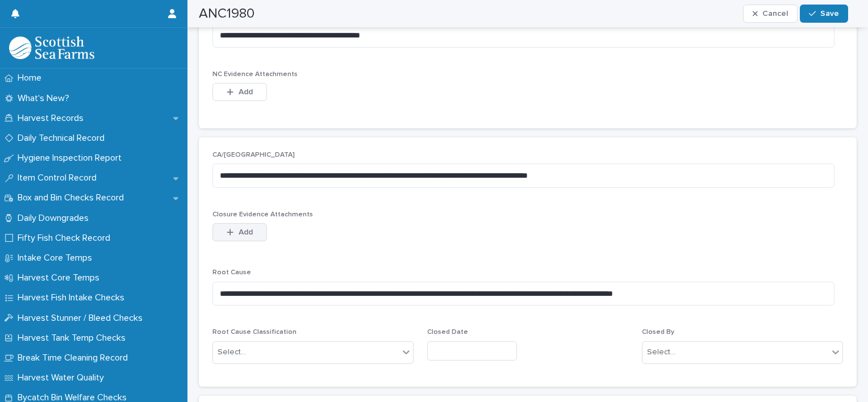
click at [254, 235] on button "Add" at bounding box center [239, 232] width 55 height 18
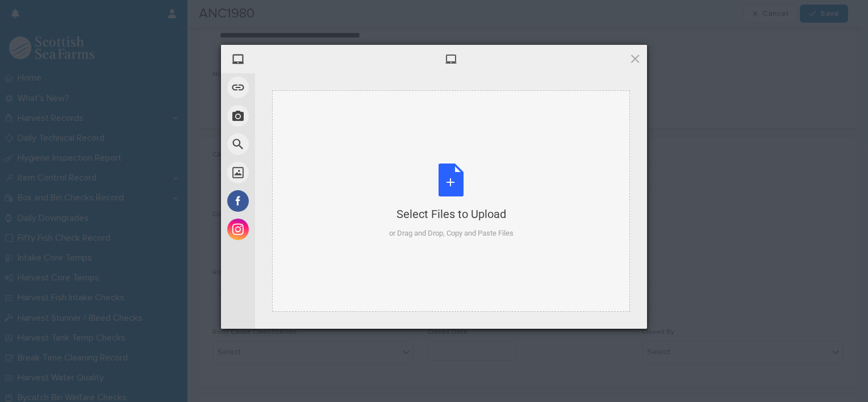
click at [429, 193] on div "Select Files to Upload or Drag and Drop, Copy and Paste Files" at bounding box center [451, 202] width 124 height 76
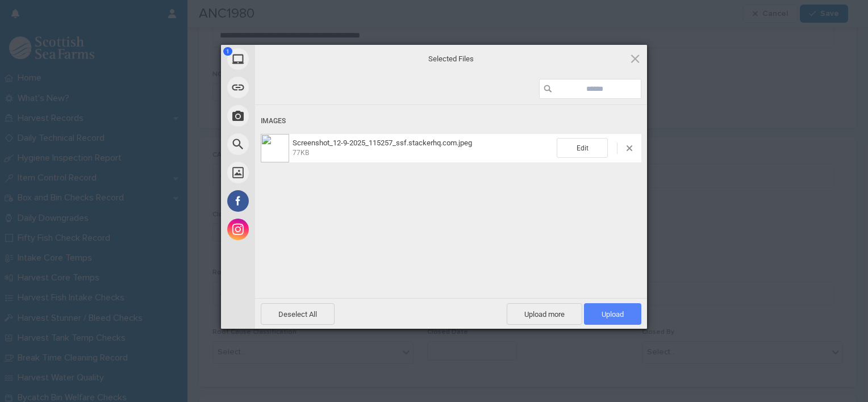
click at [611, 315] on span "Upload 1" at bounding box center [612, 314] width 22 height 9
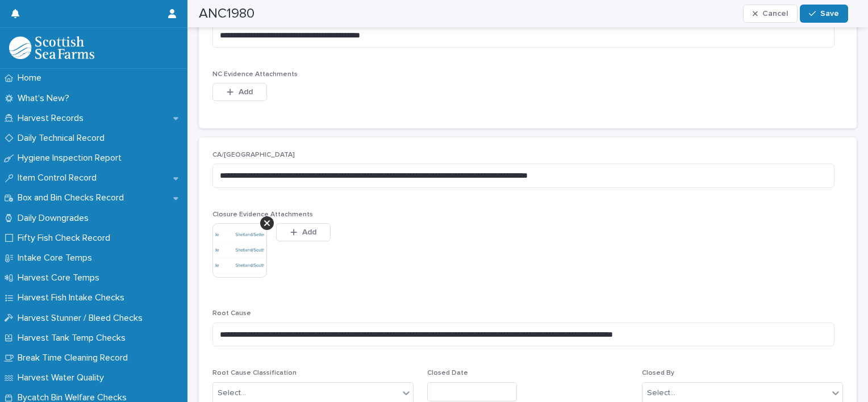
scroll to position [472, 0]
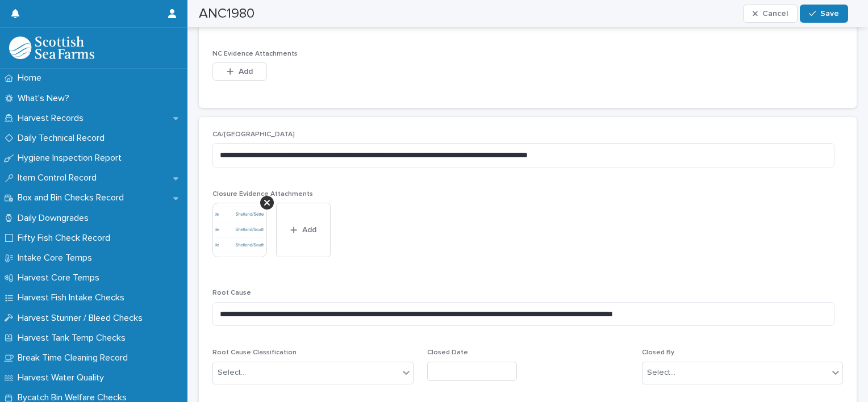
click at [235, 223] on img at bounding box center [239, 230] width 55 height 55
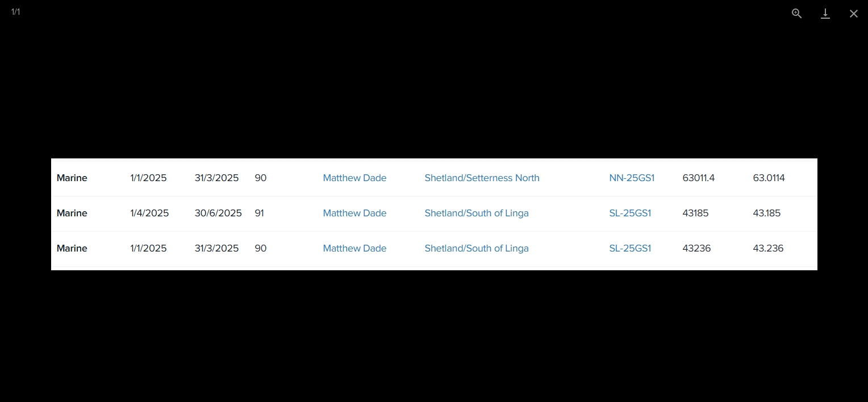
click at [366, 81] on picture at bounding box center [434, 214] width 868 height 375
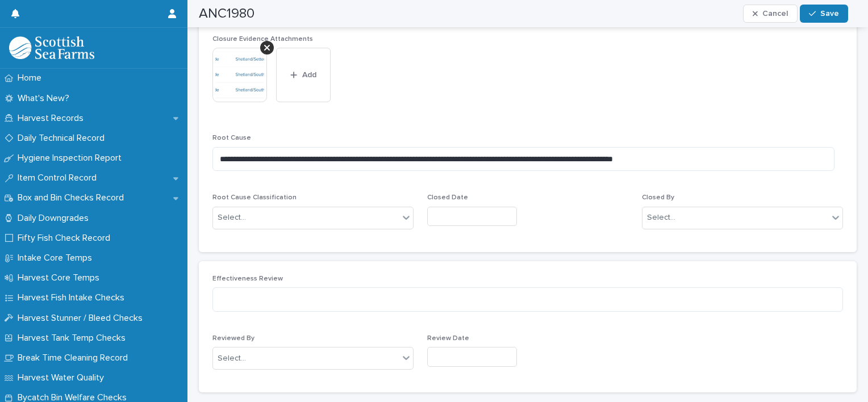
scroll to position [631, 0]
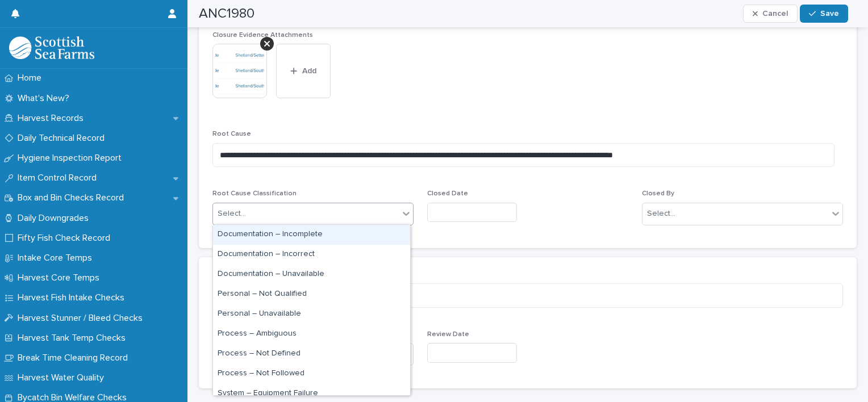
click at [385, 216] on div "Select..." at bounding box center [306, 213] width 186 height 19
click at [365, 236] on div "Documentation – Incomplete" at bounding box center [311, 235] width 197 height 20
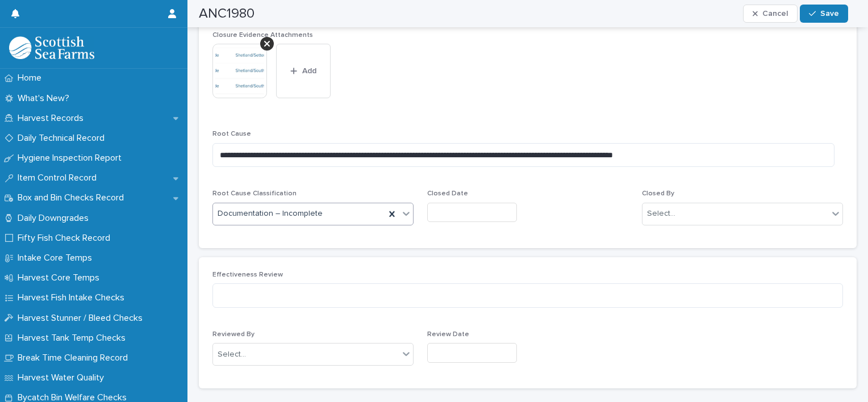
click at [449, 212] on input "text" at bounding box center [472, 213] width 90 height 20
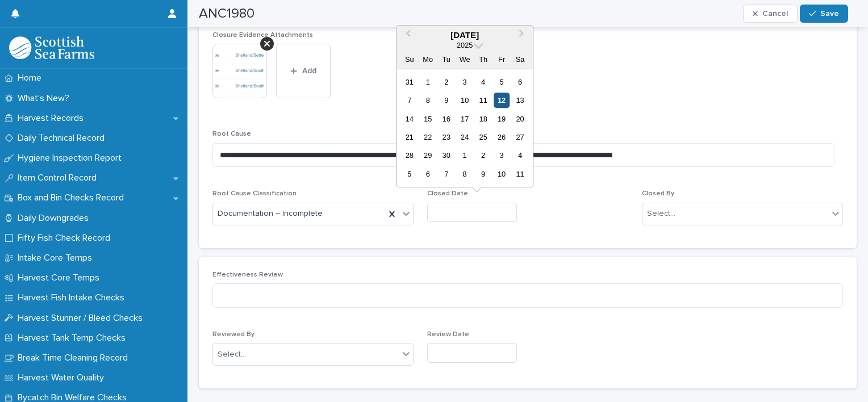
click at [503, 100] on div "12" at bounding box center [501, 100] width 15 height 15
type input "*********"
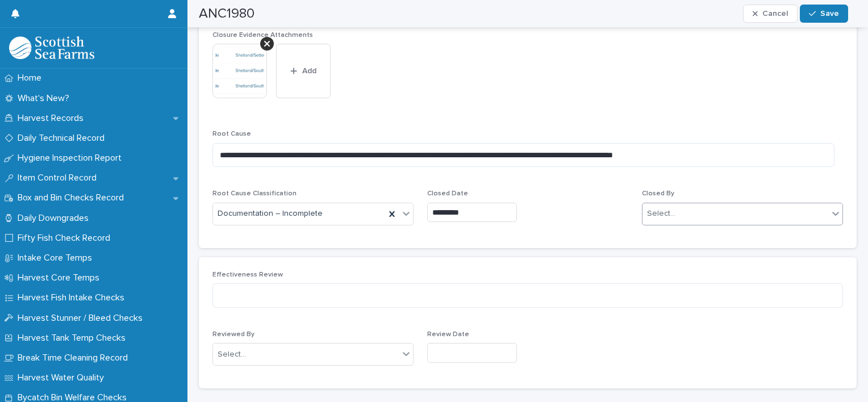
click at [676, 212] on input "text" at bounding box center [676, 214] width 1 height 10
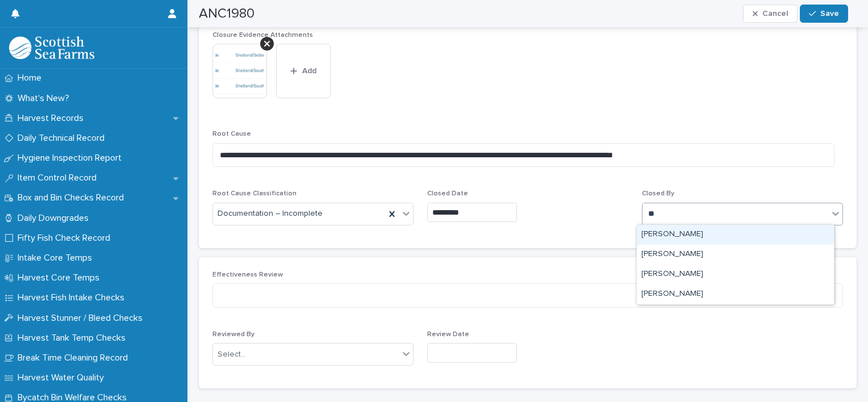
type input "*"
type input "****"
click at [679, 234] on div "[PERSON_NAME]" at bounding box center [735, 235] width 197 height 20
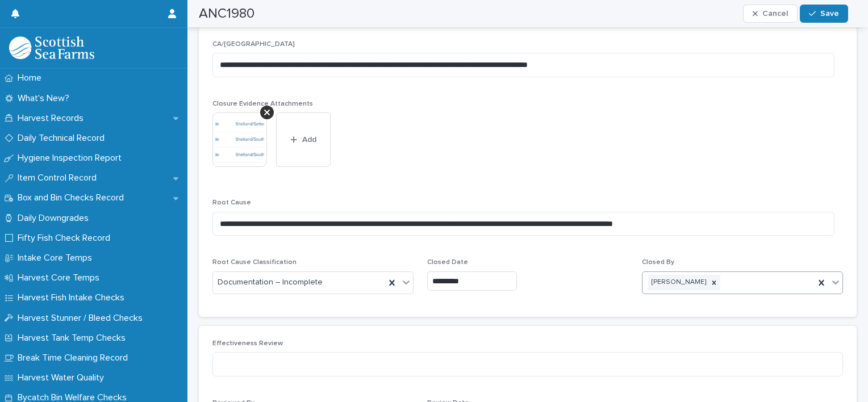
scroll to position [561, 0]
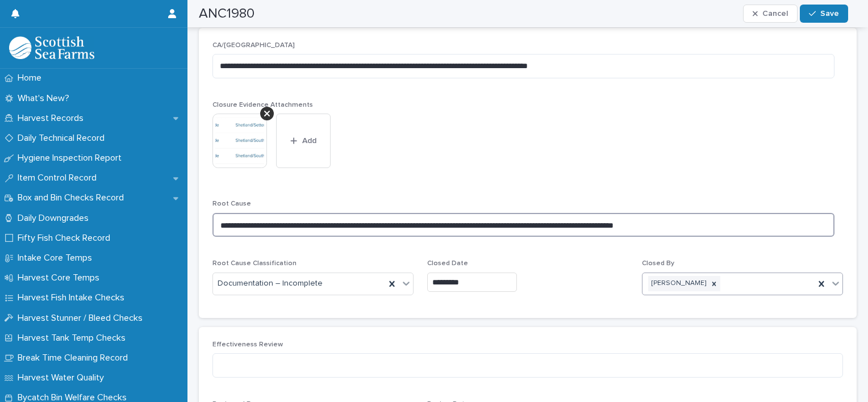
click at [708, 224] on textarea "**********" at bounding box center [523, 225] width 622 height 24
click at [286, 224] on textarea "**********" at bounding box center [523, 225] width 622 height 24
type textarea "**********"
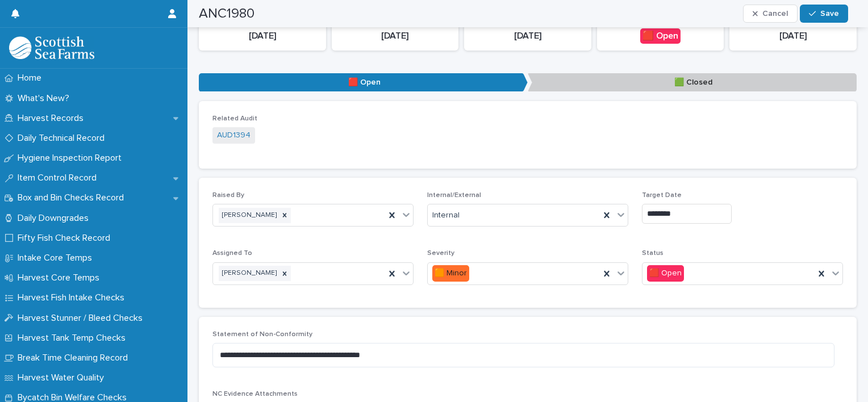
scroll to position [132, 0]
click at [832, 273] on icon at bounding box center [835, 273] width 7 height 4
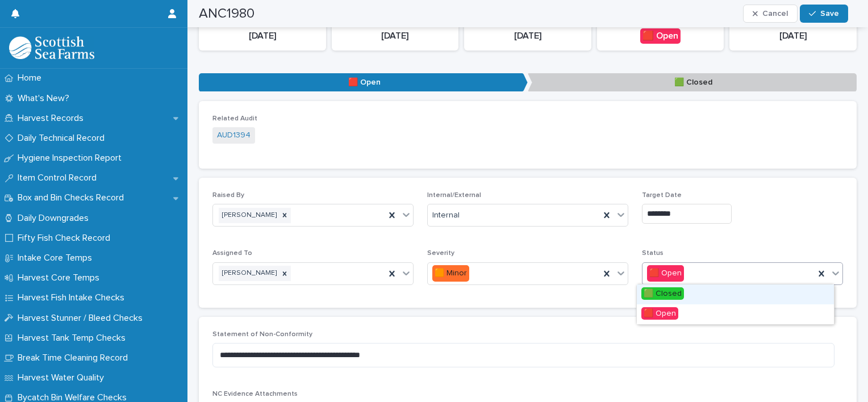
click at [788, 299] on div "🟩 Closed" at bounding box center [735, 295] width 197 height 20
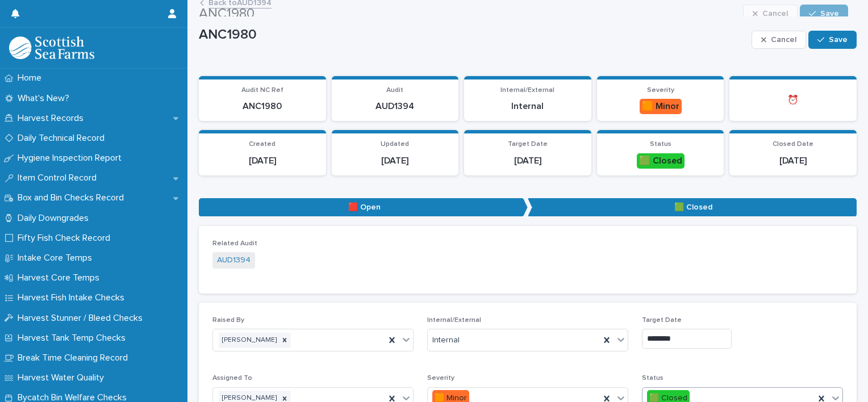
scroll to position [0, 0]
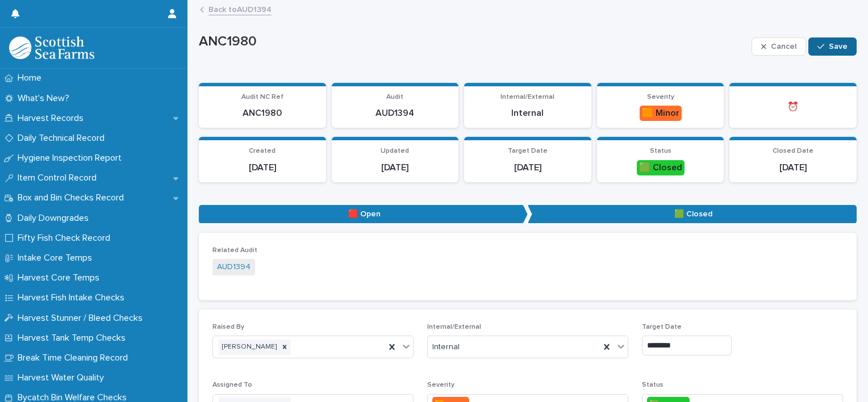
click at [817, 44] on icon "button" at bounding box center [820, 47] width 7 height 8
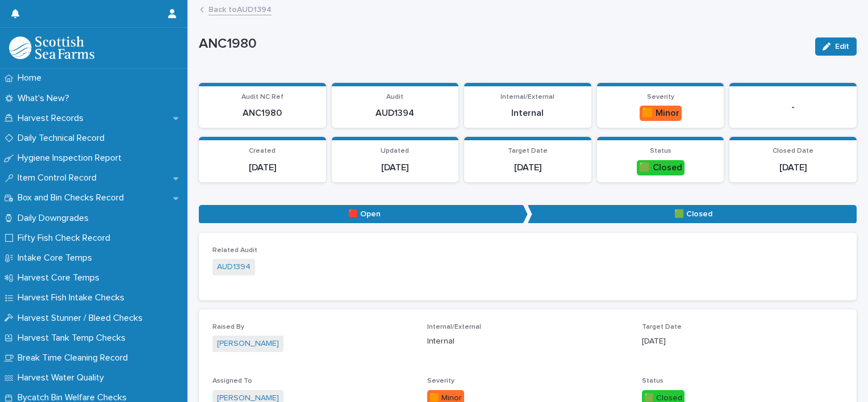
click at [228, 10] on link "Back to AUD1394" at bounding box center [239, 8] width 63 height 13
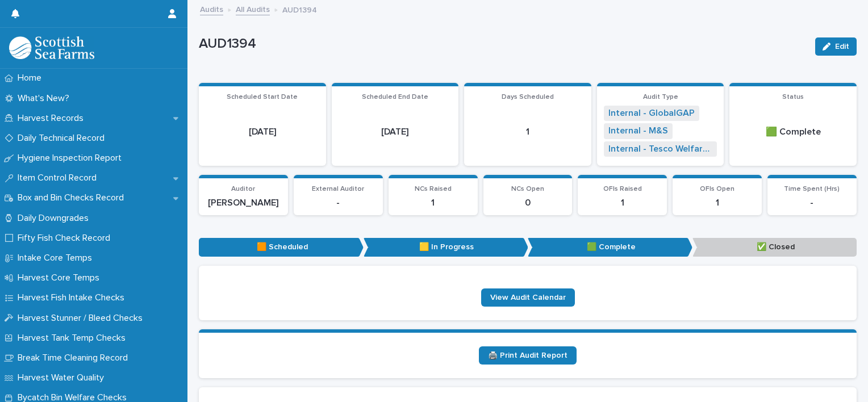
click at [221, 9] on link "Audits" at bounding box center [211, 8] width 23 height 13
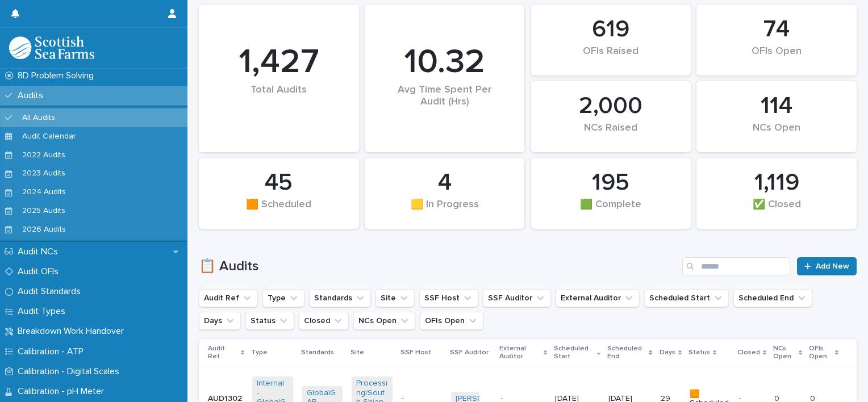
scroll to position [129, 0]
